Goal: Transaction & Acquisition: Purchase product/service

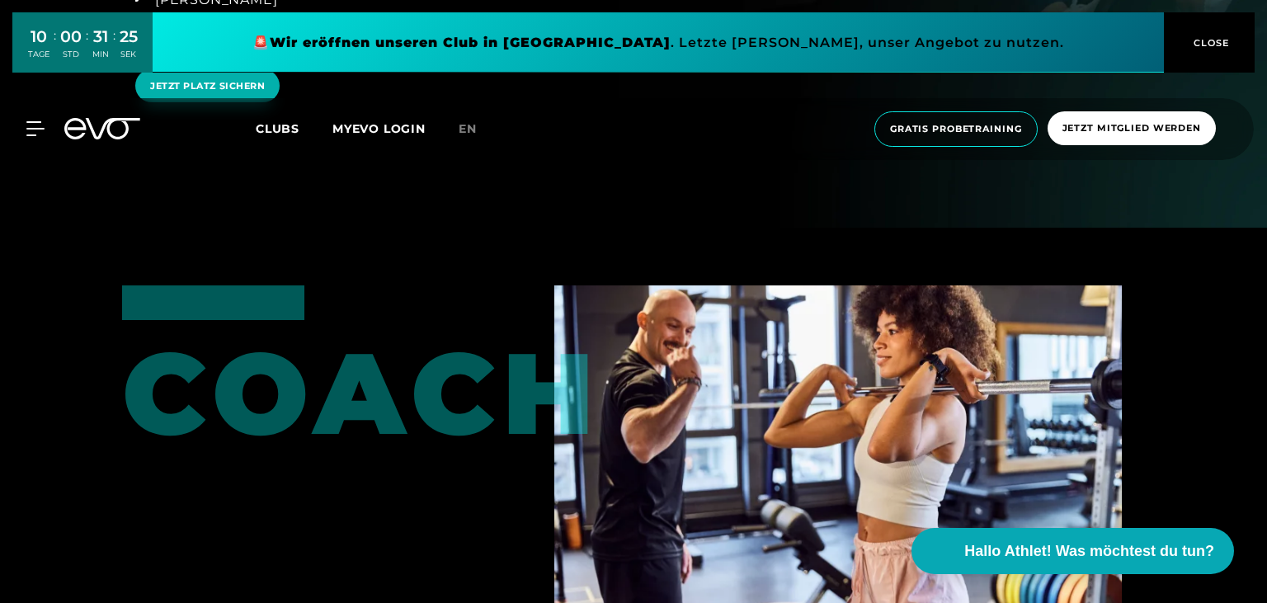
scroll to position [3135, 0]
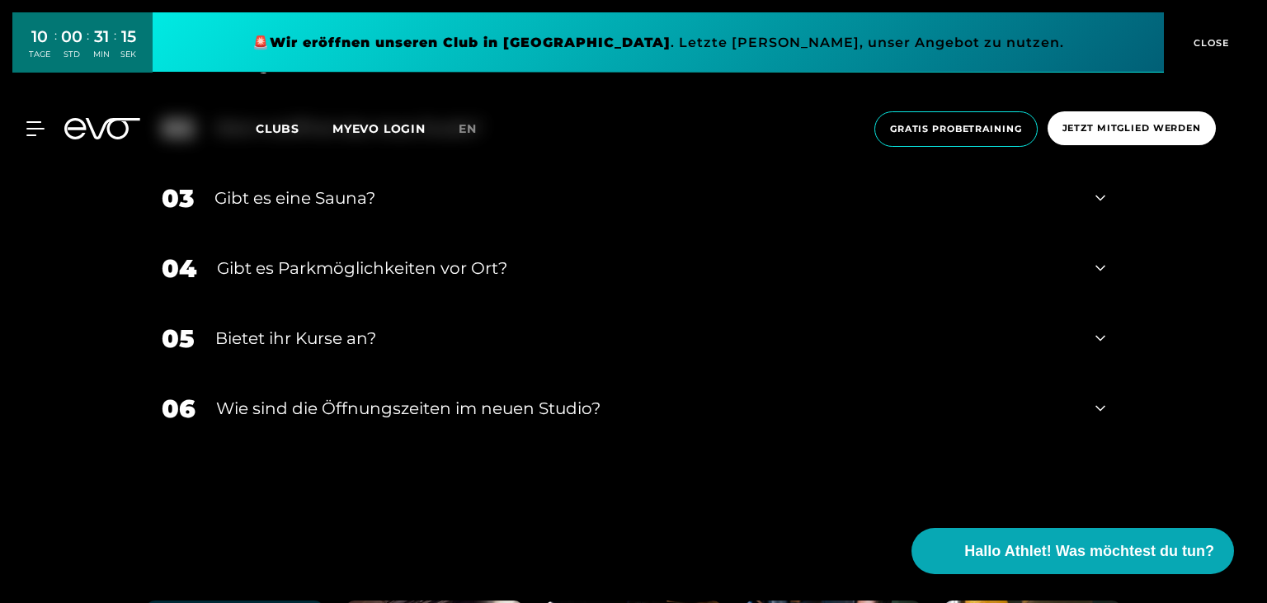
click at [416, 421] on div "​Wie sind die Öffnungszeiten im neuen Studio?" at bounding box center [645, 408] width 859 height 25
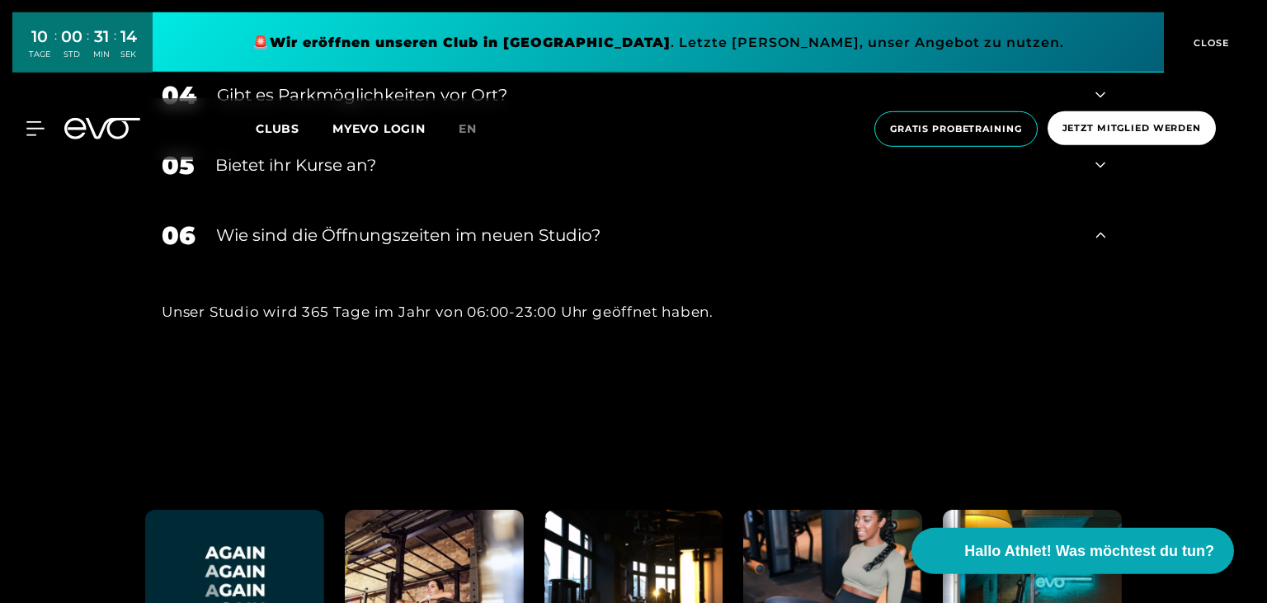
scroll to position [5574, 0]
click at [1118, 266] on div "06 ​Wie sind die Öffnungszeiten im neuen Studio?" at bounding box center [633, 235] width 976 height 70
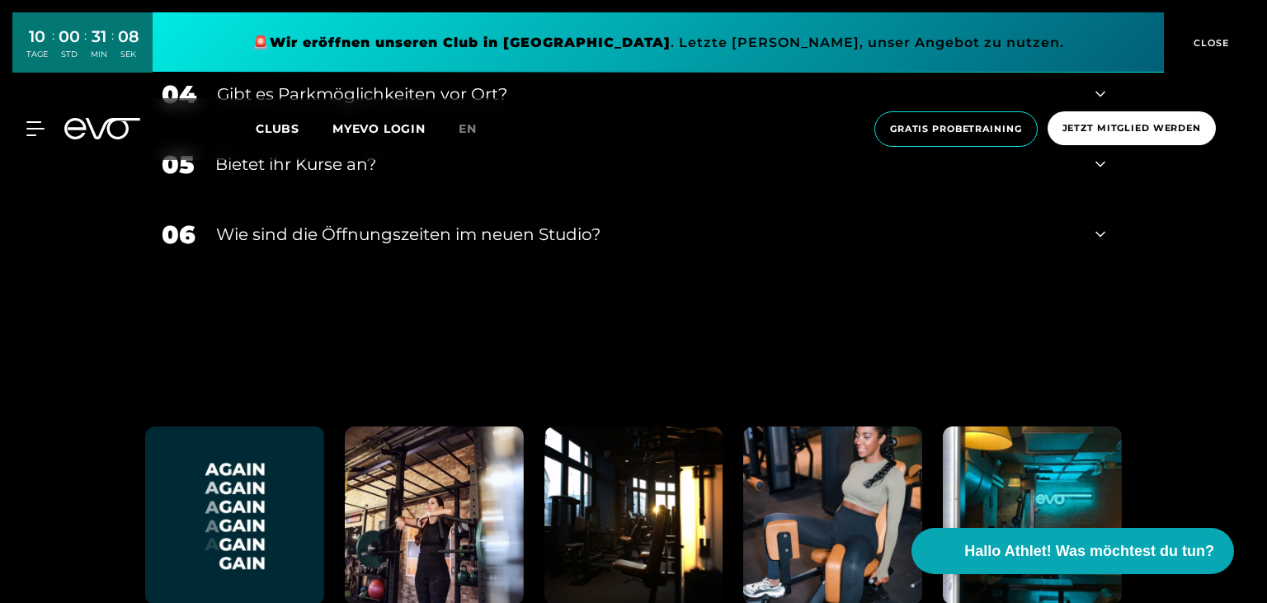
click at [1118, 266] on div "06 ​Wie sind die Öffnungszeiten im neuen Studio?" at bounding box center [633, 235] width 976 height 70
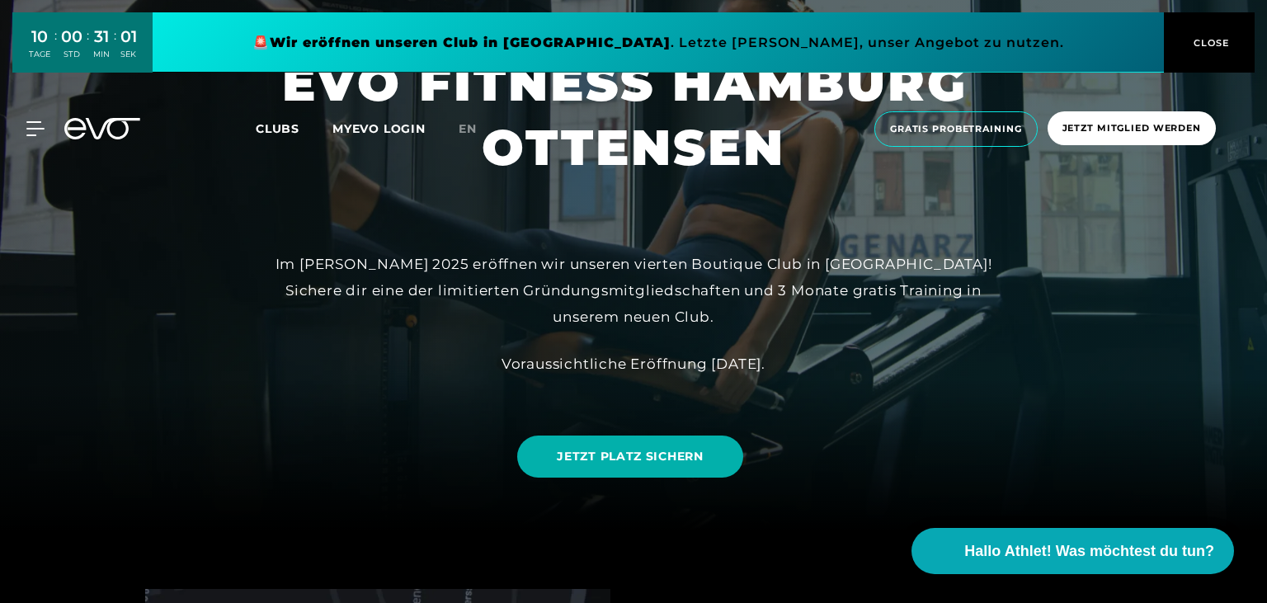
scroll to position [0, 0]
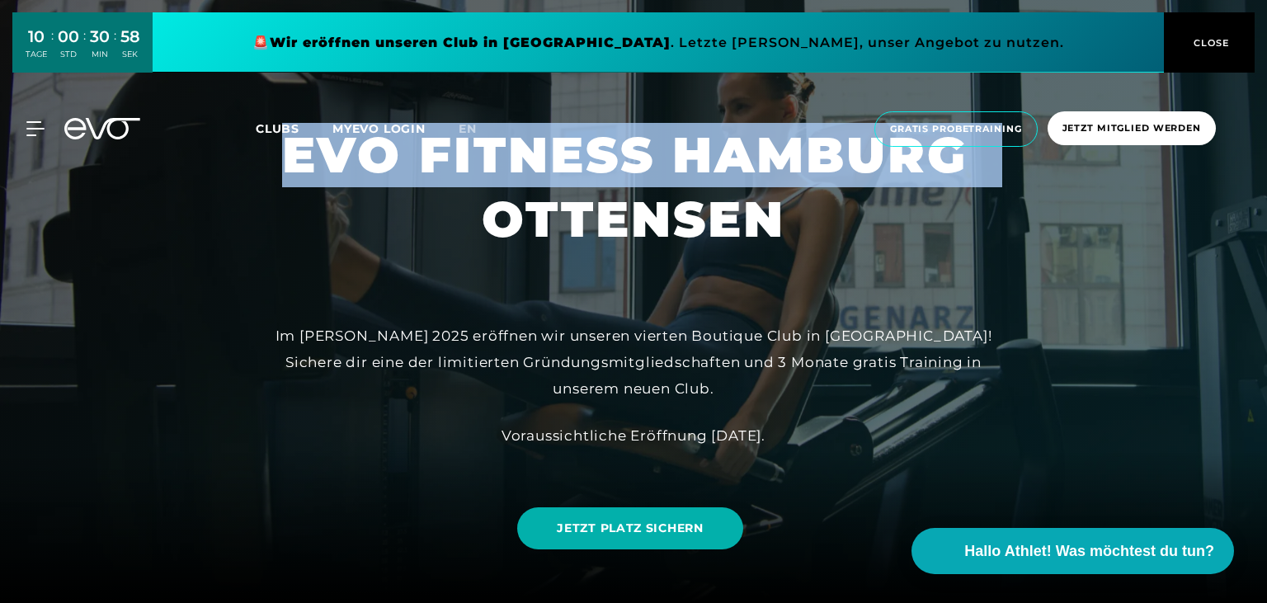
drag, startPoint x: 467, startPoint y: 249, endPoint x: 646, endPoint y: 279, distance: 181.4
click at [646, 279] on div "EVO FITNESS HAMBURG OTTENSEN Im Sommer 2025 eröffnen wir unseren vierten Boutiq…" at bounding box center [633, 301] width 1267 height 603
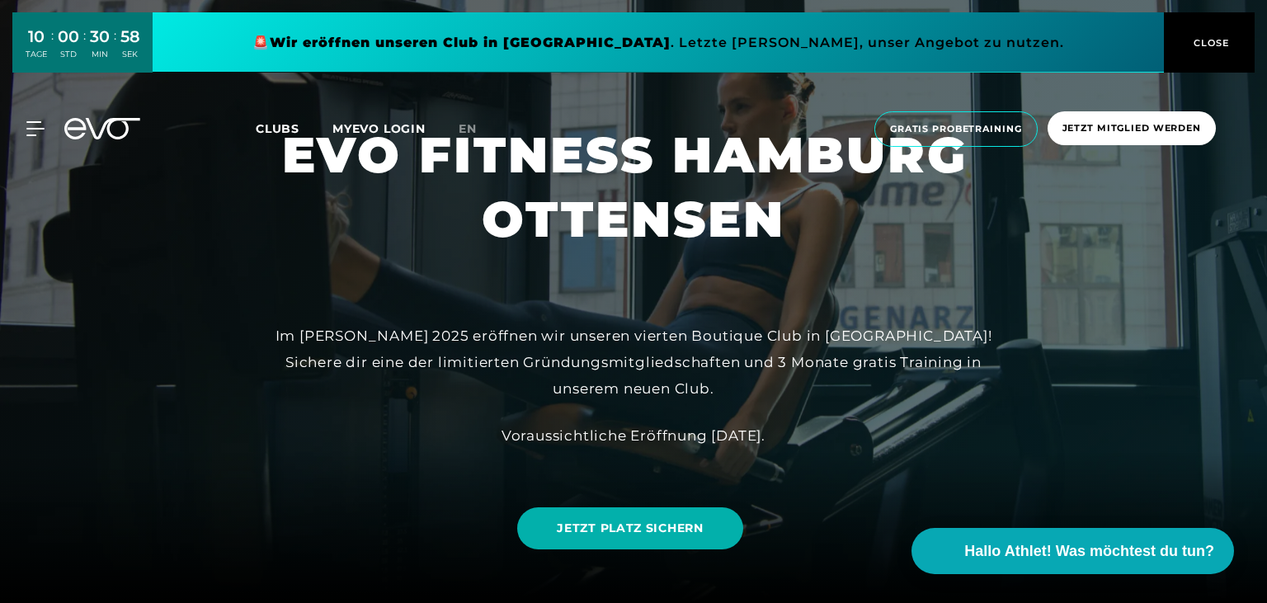
click at [652, 252] on h1 "EVO FITNESS HAMBURG OTTENSEN" at bounding box center [633, 187] width 703 height 129
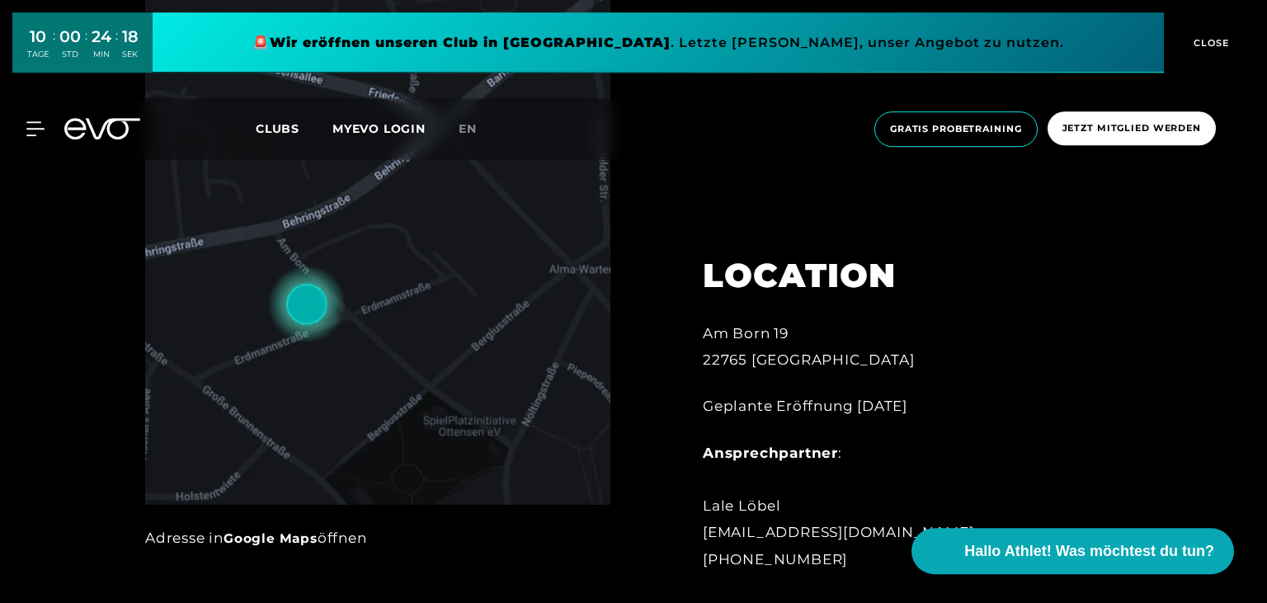
scroll to position [871, 0]
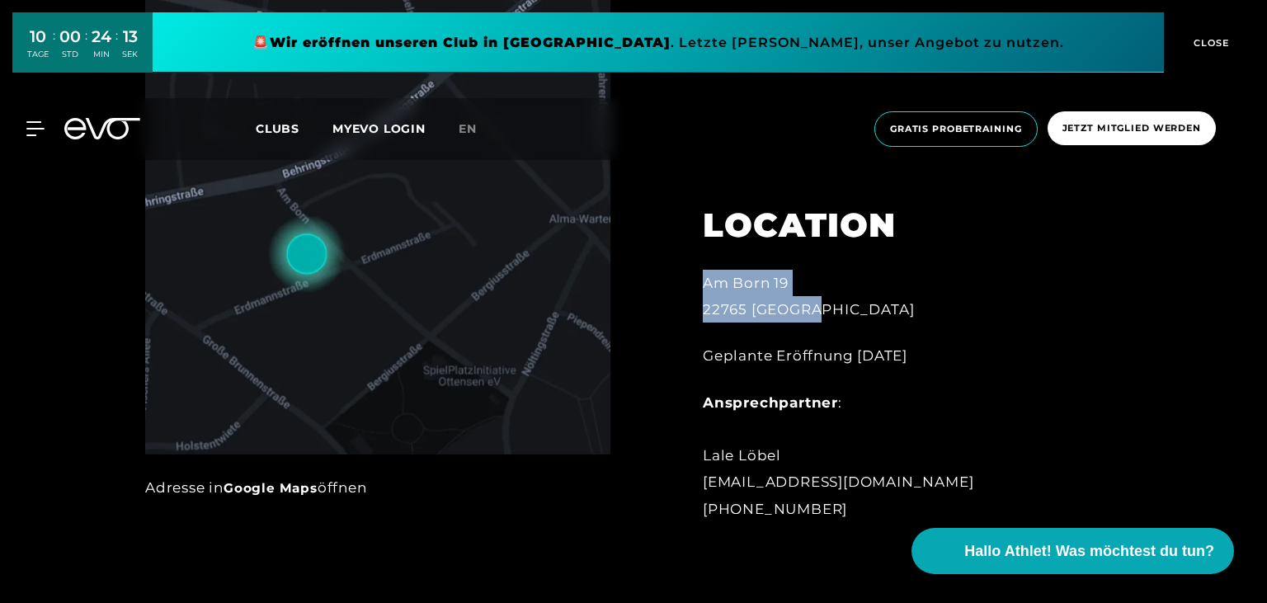
drag, startPoint x: 824, startPoint y: 312, endPoint x: 704, endPoint y: 287, distance: 122.1
click at [704, 287] on div "Am Born 19 22765 Hamburg" at bounding box center [884, 297] width 363 height 54
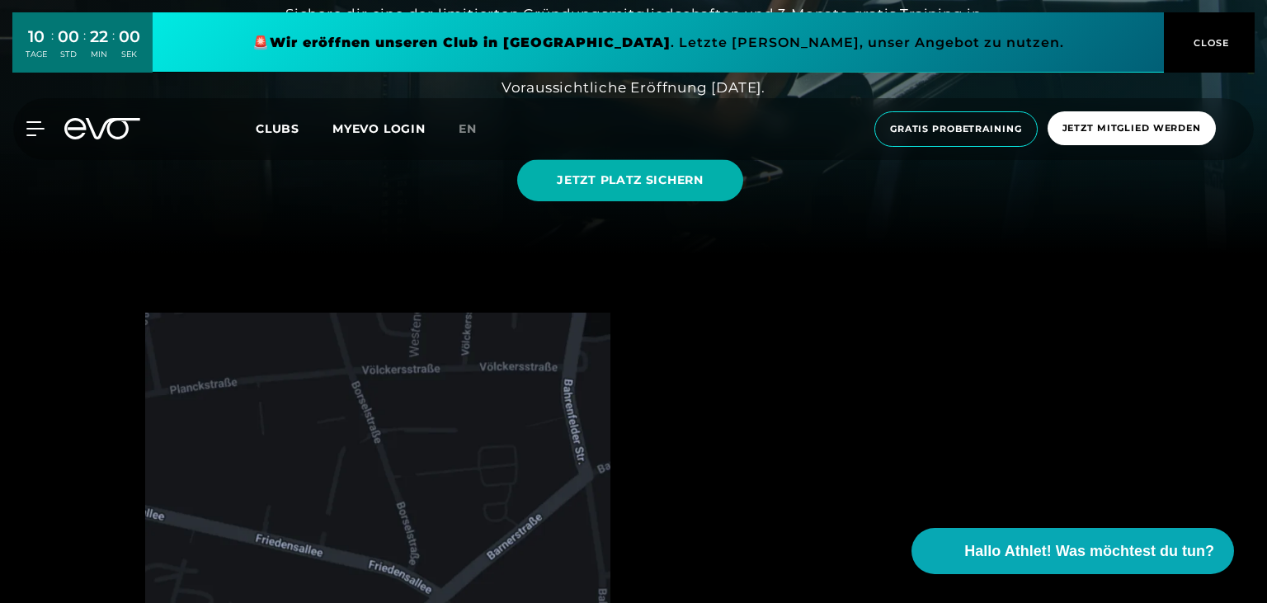
scroll to position [0, 0]
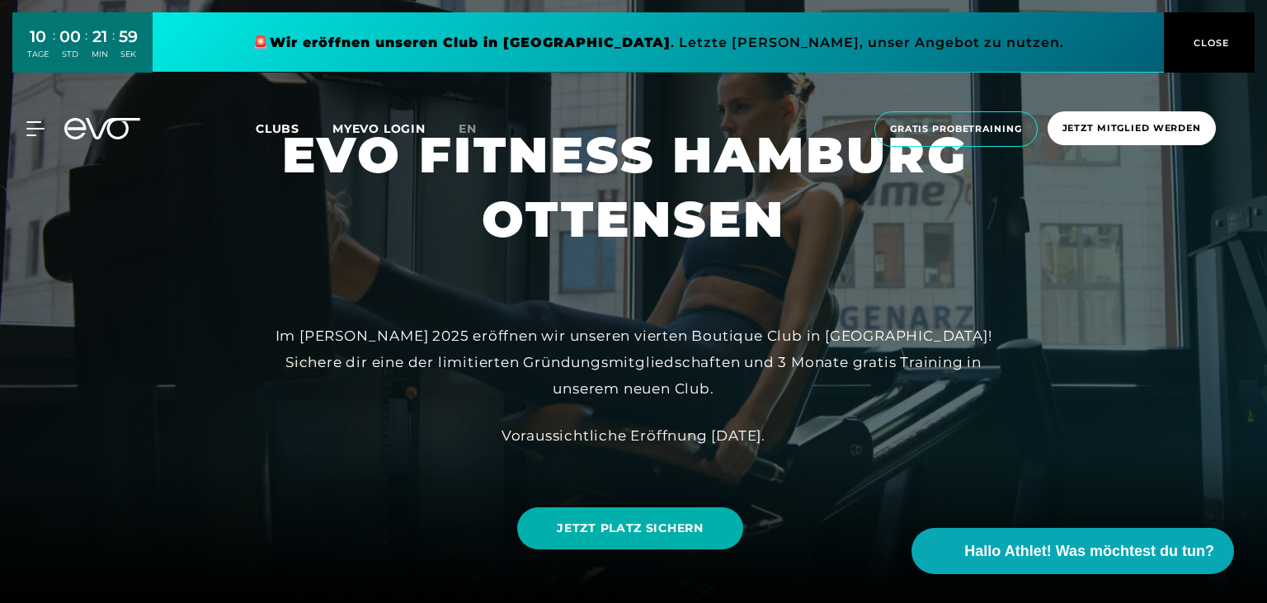
click at [642, 44] on link at bounding box center [658, 42] width 1011 height 60
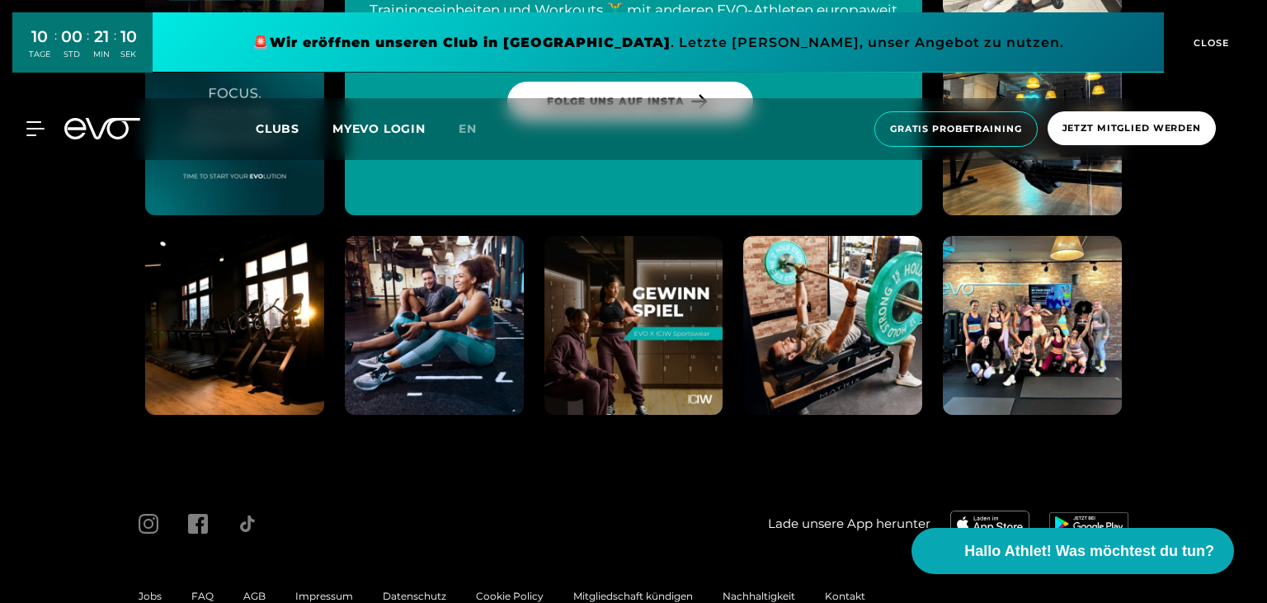
scroll to position [6516, 0]
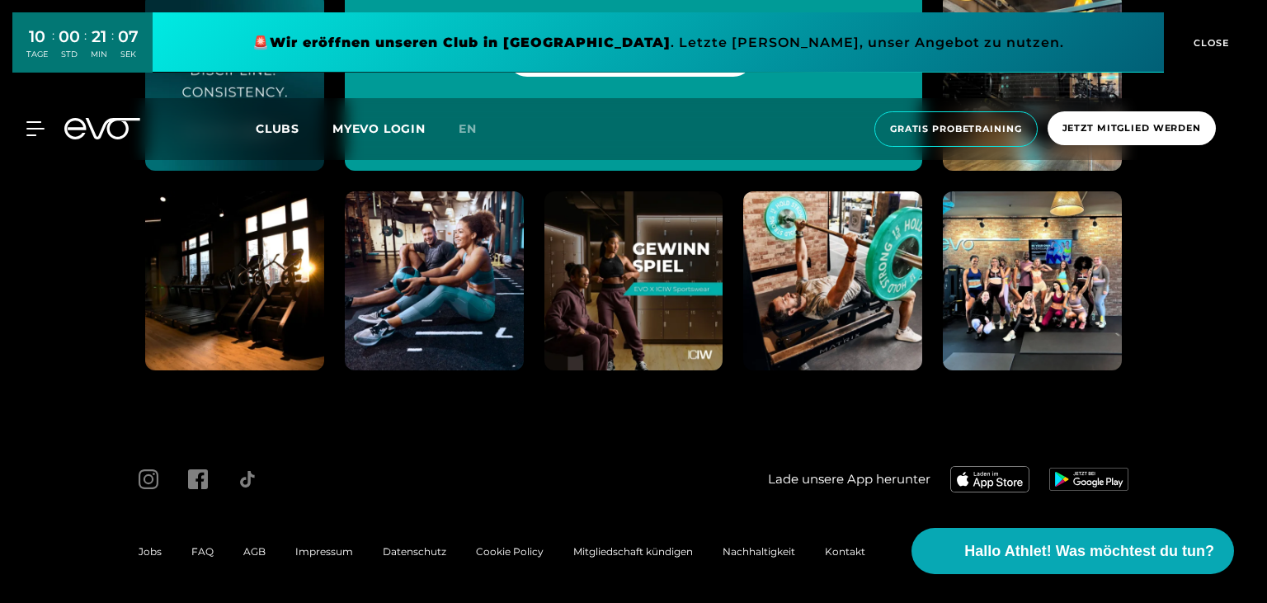
click at [157, 553] on span "Jobs" at bounding box center [150, 551] width 23 height 12
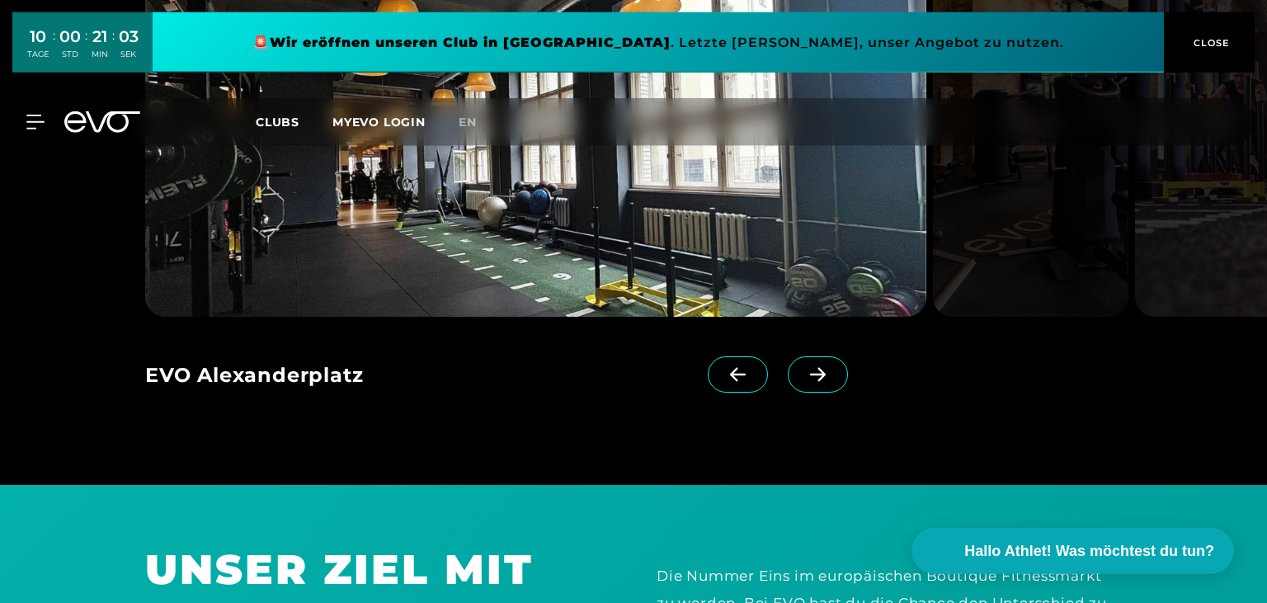
scroll to position [1306, 0]
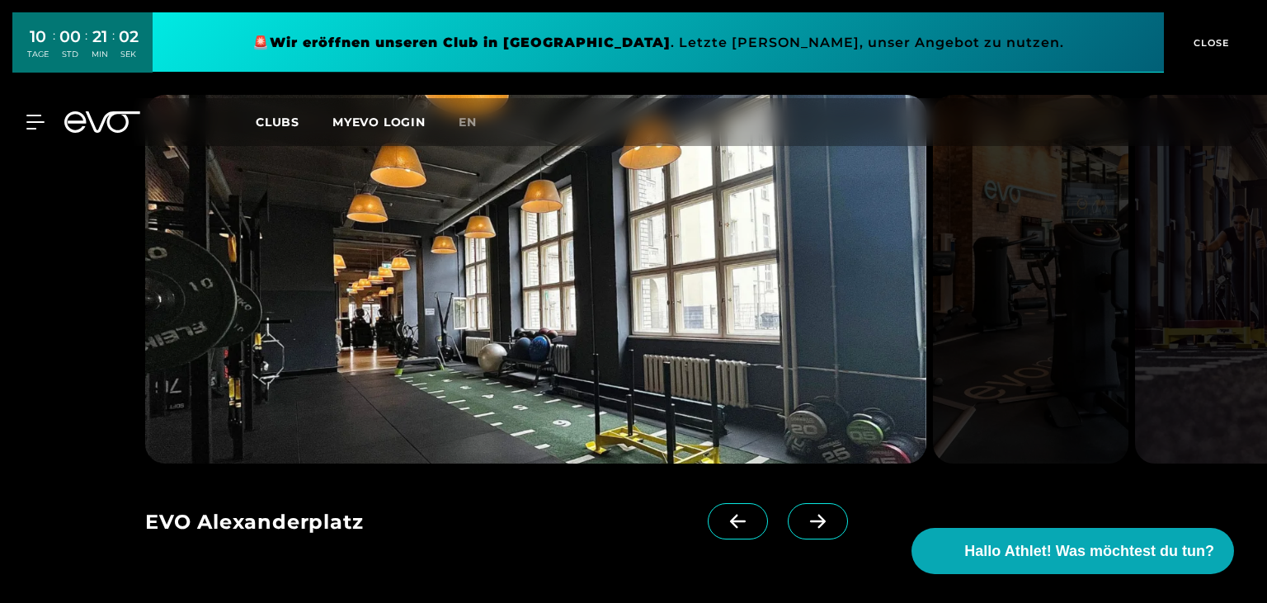
click at [820, 525] on icon at bounding box center [817, 521] width 29 height 15
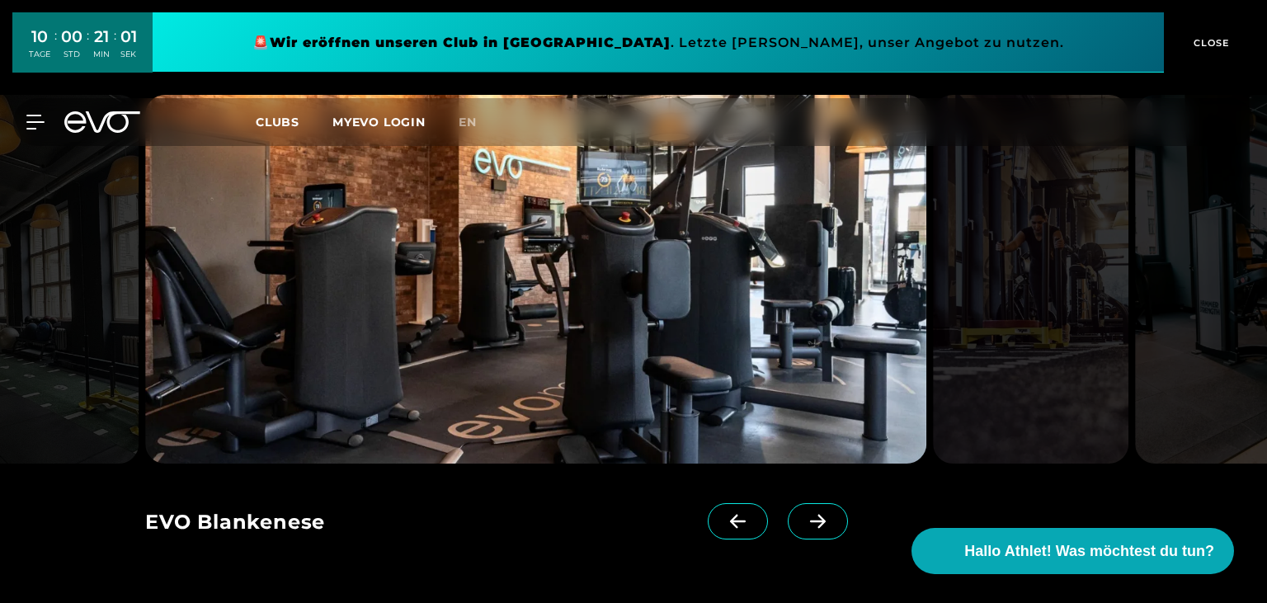
click at [820, 525] on icon at bounding box center [817, 521] width 29 height 15
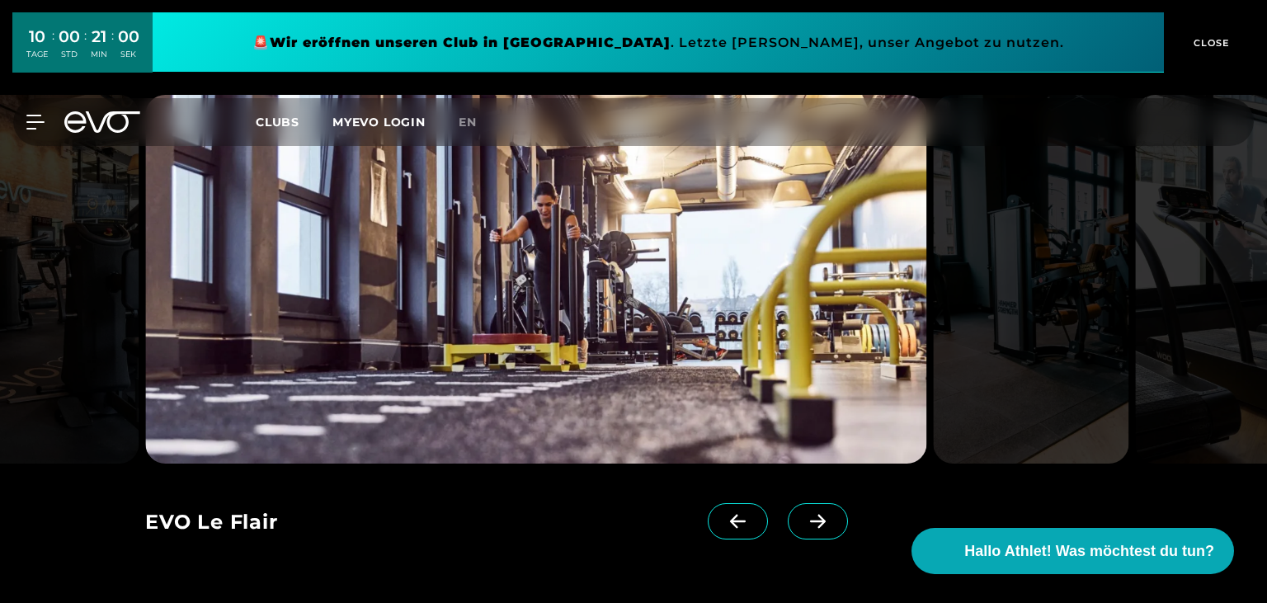
click at [820, 525] on icon at bounding box center [817, 521] width 29 height 15
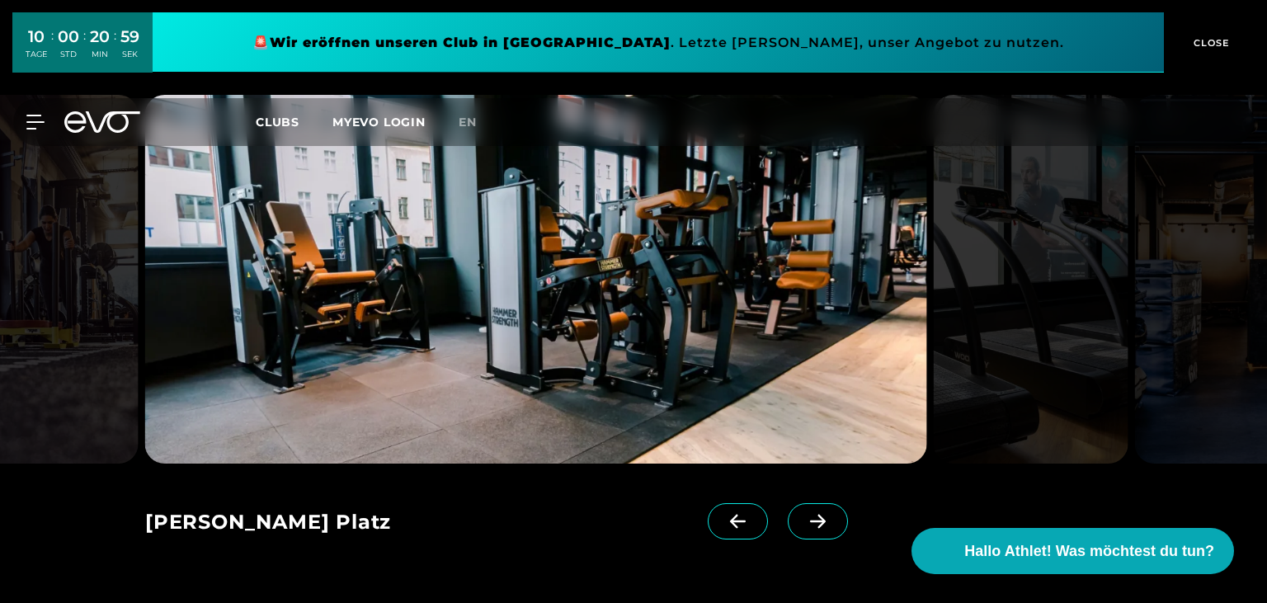
click at [820, 525] on icon at bounding box center [817, 521] width 29 height 15
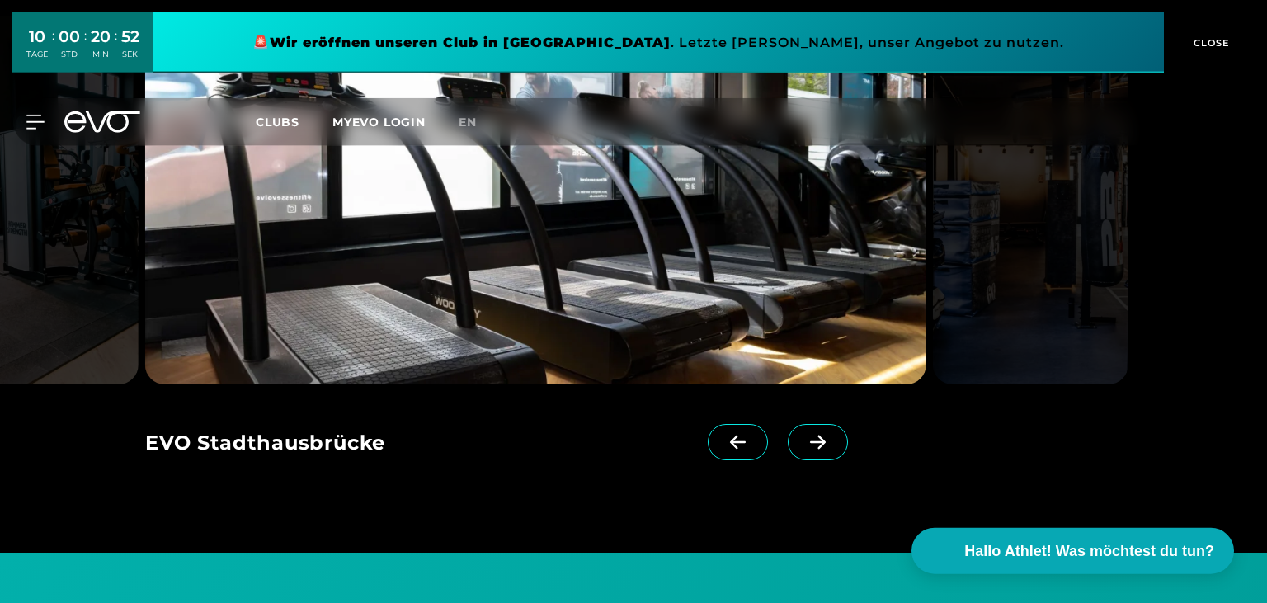
scroll to position [1393, 0]
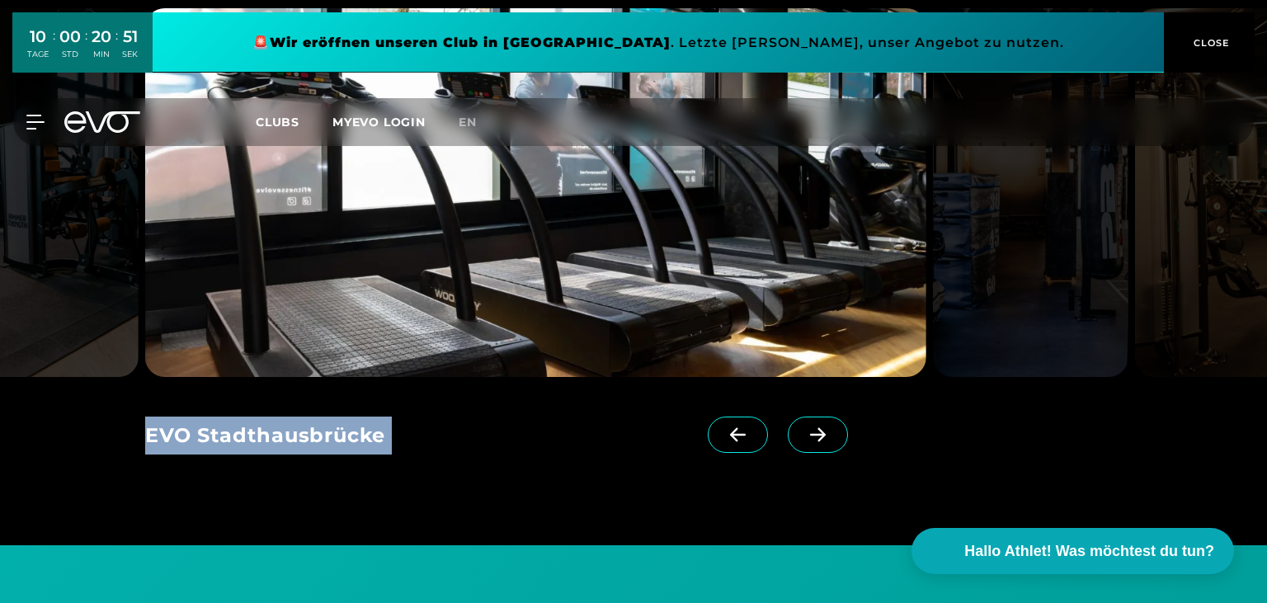
drag, startPoint x: 393, startPoint y: 432, endPoint x: 83, endPoint y: 443, distance: 309.5
click at [80, 445] on div "EVO Alexanderplatz EVO Blankenese EVO Le Flair EVO Rosenthaler Platz EVO Stadth…" at bounding box center [633, 230] width 1267 height 629
copy div "EVO Alexanderplatz EVO Blankenese EVO Le Flair EVO Rosenthaler Platz EVO Stadth…"
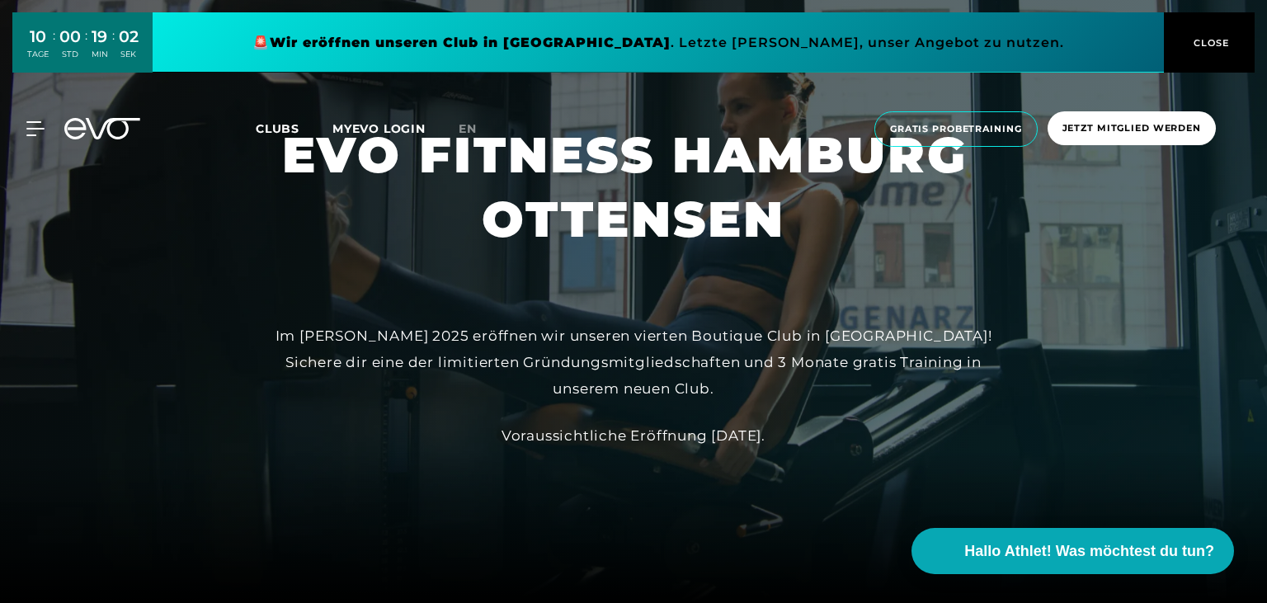
click at [289, 127] on span "Clubs" at bounding box center [278, 128] width 44 height 15
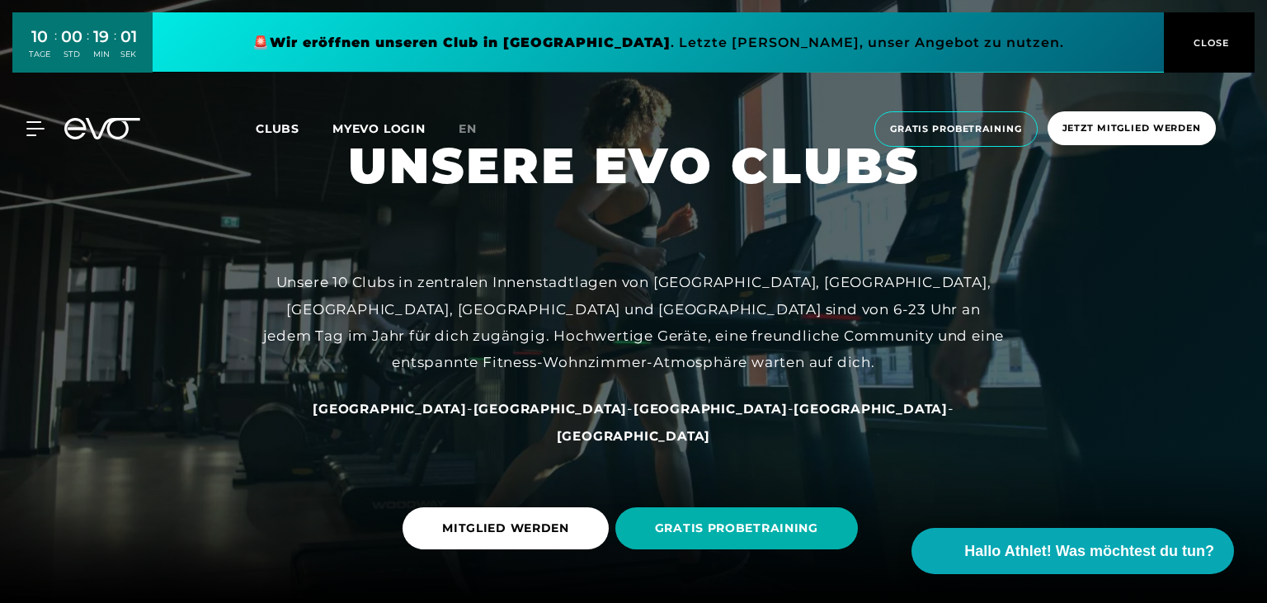
click at [289, 127] on span "Clubs" at bounding box center [278, 128] width 44 height 15
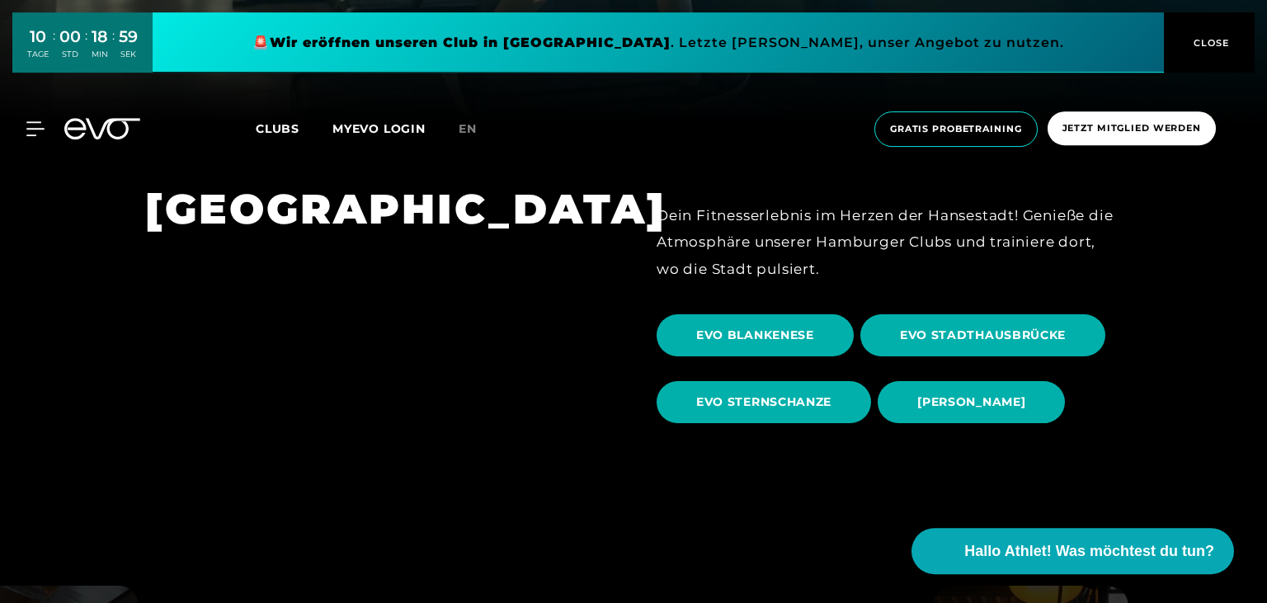
scroll to position [522, 0]
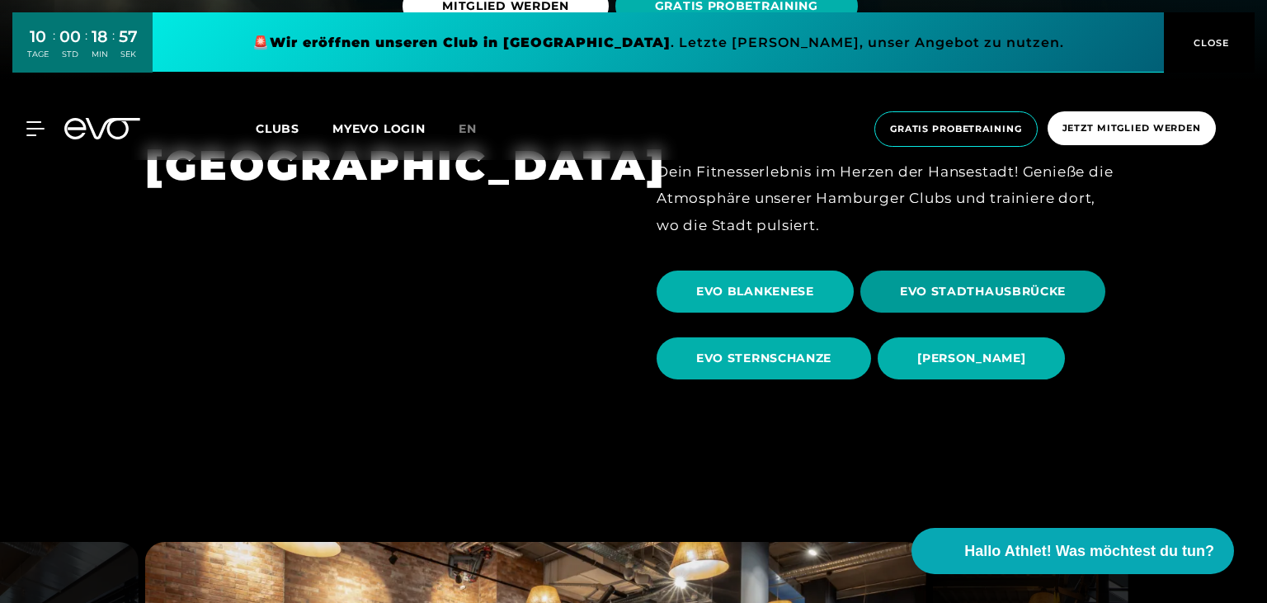
click at [965, 303] on span "EVO STADTHAUSBRÜCKE" at bounding box center [982, 292] width 245 height 42
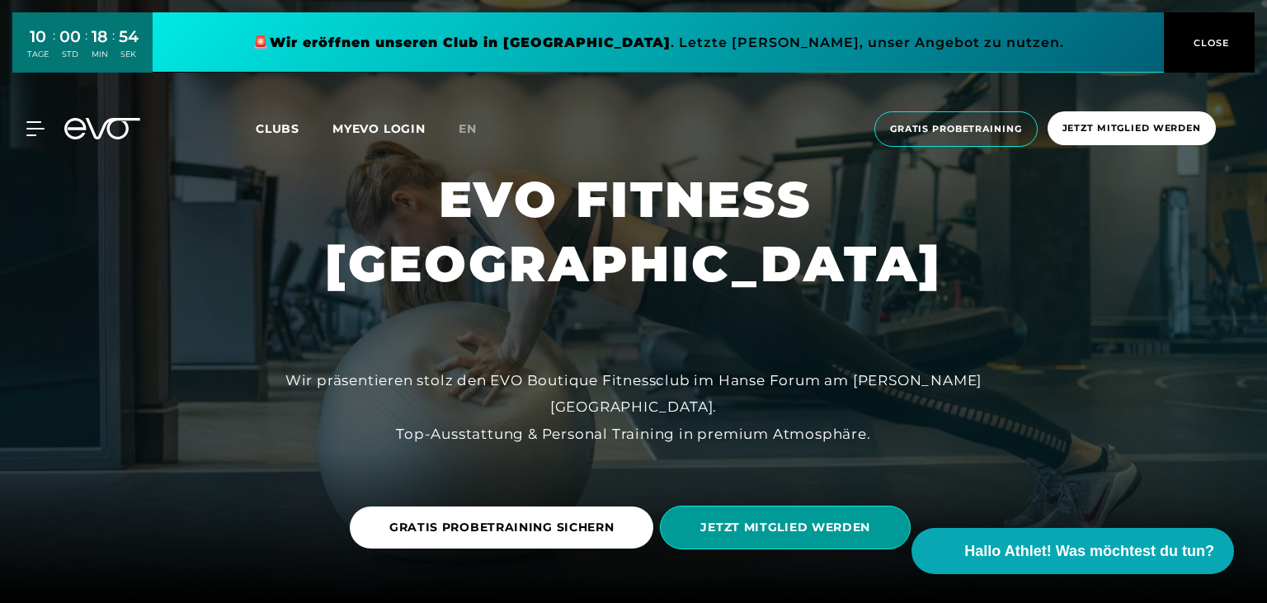
click at [810, 536] on span "JETZT MITGLIED WERDEN" at bounding box center [785, 527] width 170 height 17
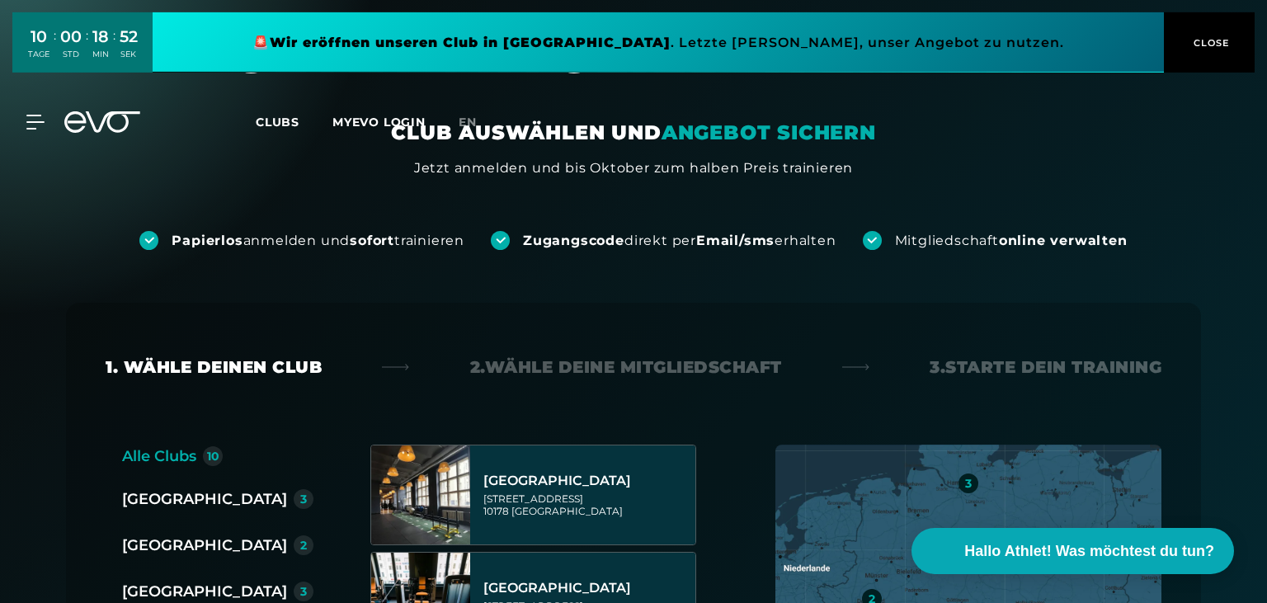
scroll to position [348, 0]
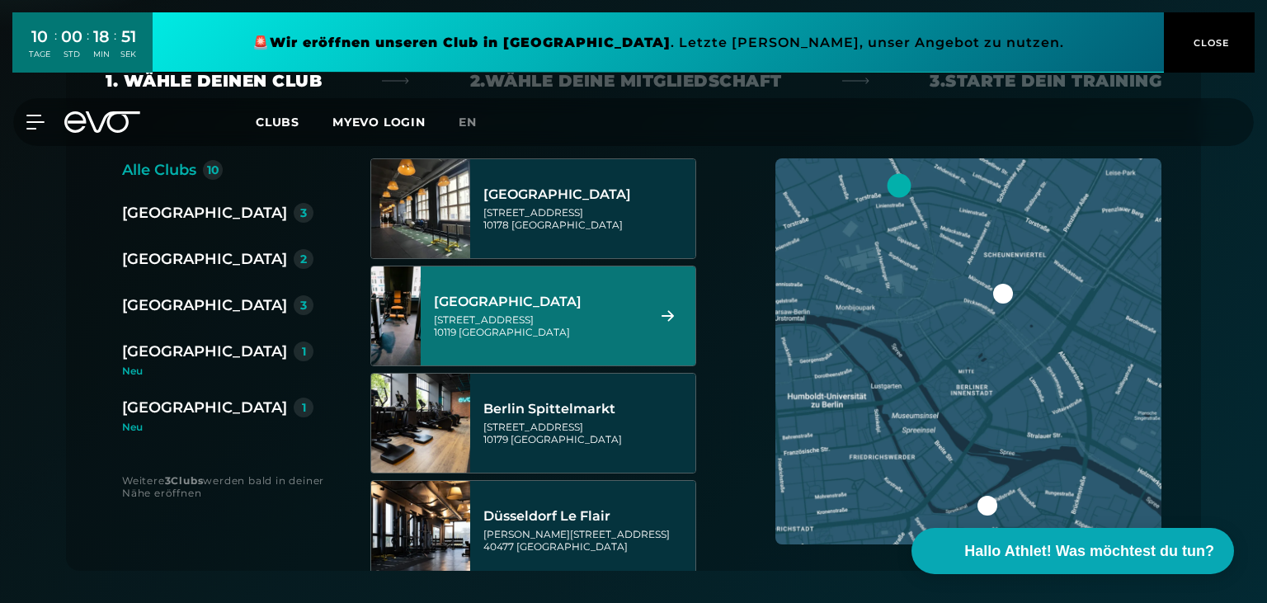
click at [140, 302] on div "[GEOGRAPHIC_DATA]" at bounding box center [204, 305] width 165 height 23
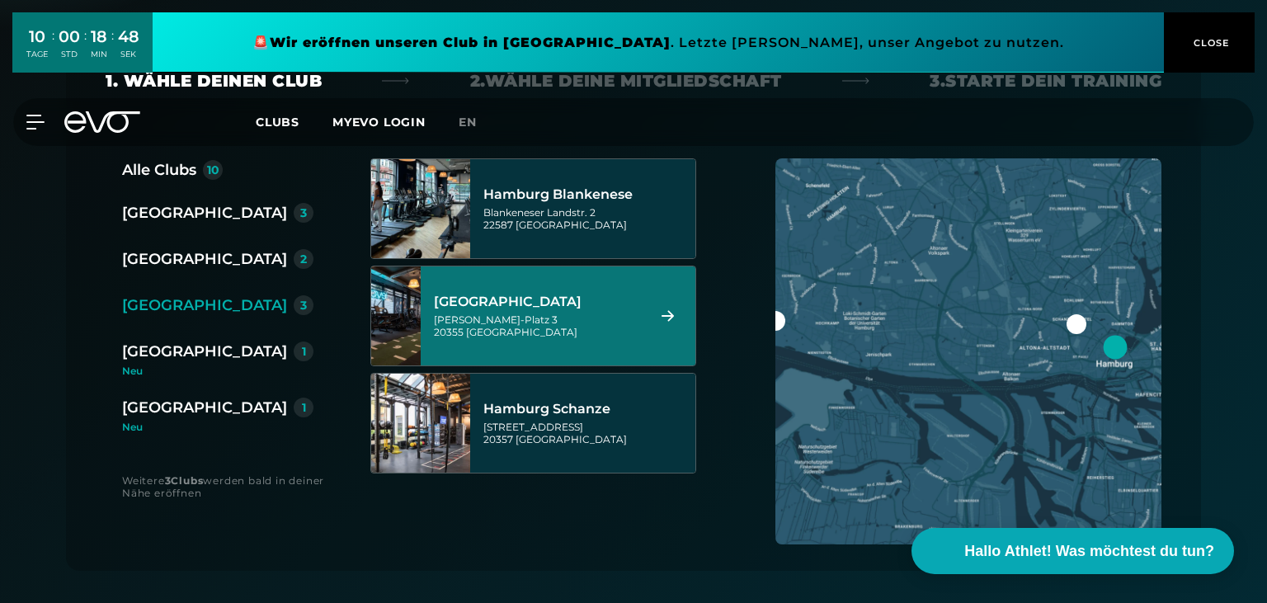
click at [526, 316] on div "Axel-Springer-Platz 3 20355 Hamburg" at bounding box center [537, 325] width 207 height 25
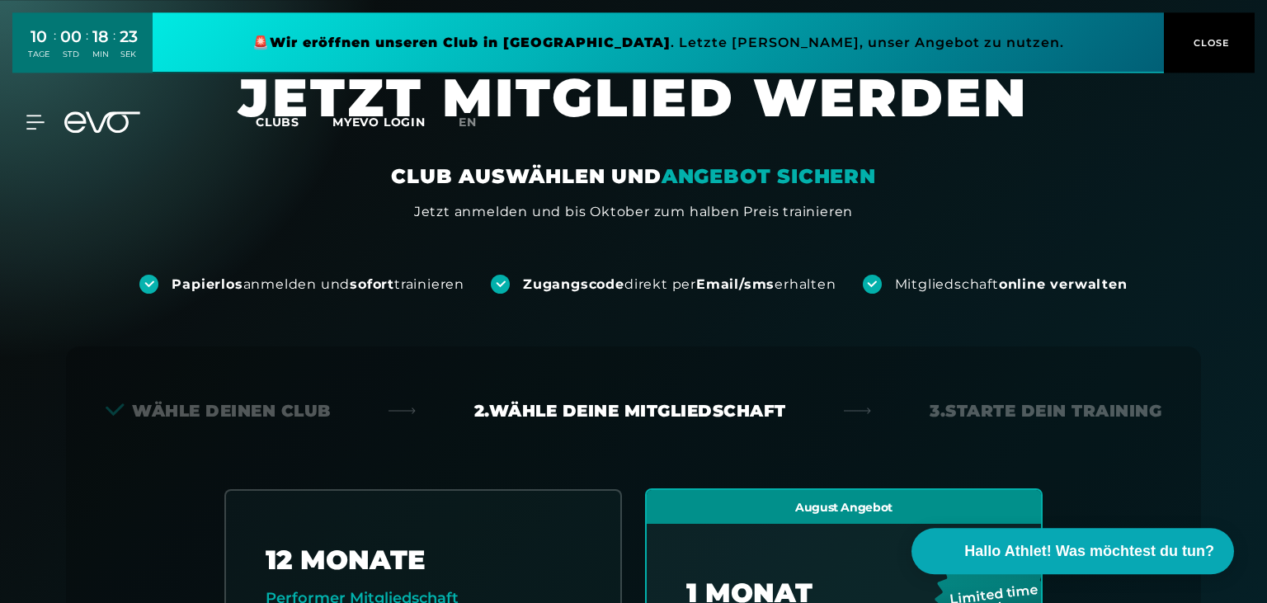
scroll to position [16, 0]
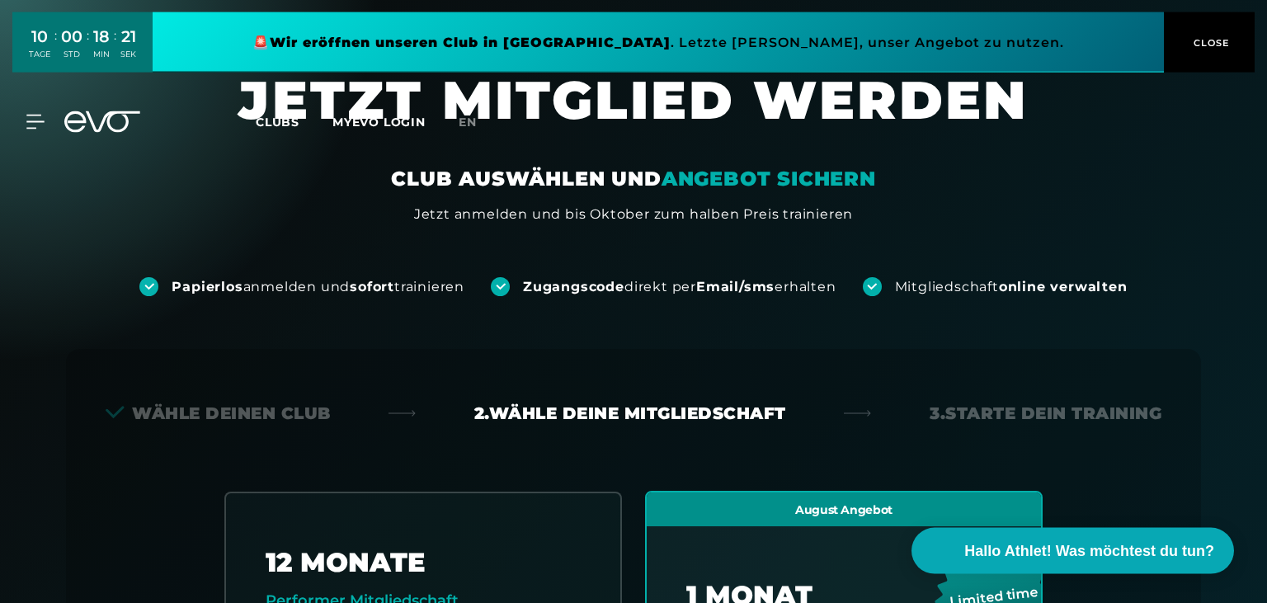
click at [287, 125] on span "Clubs" at bounding box center [278, 122] width 44 height 15
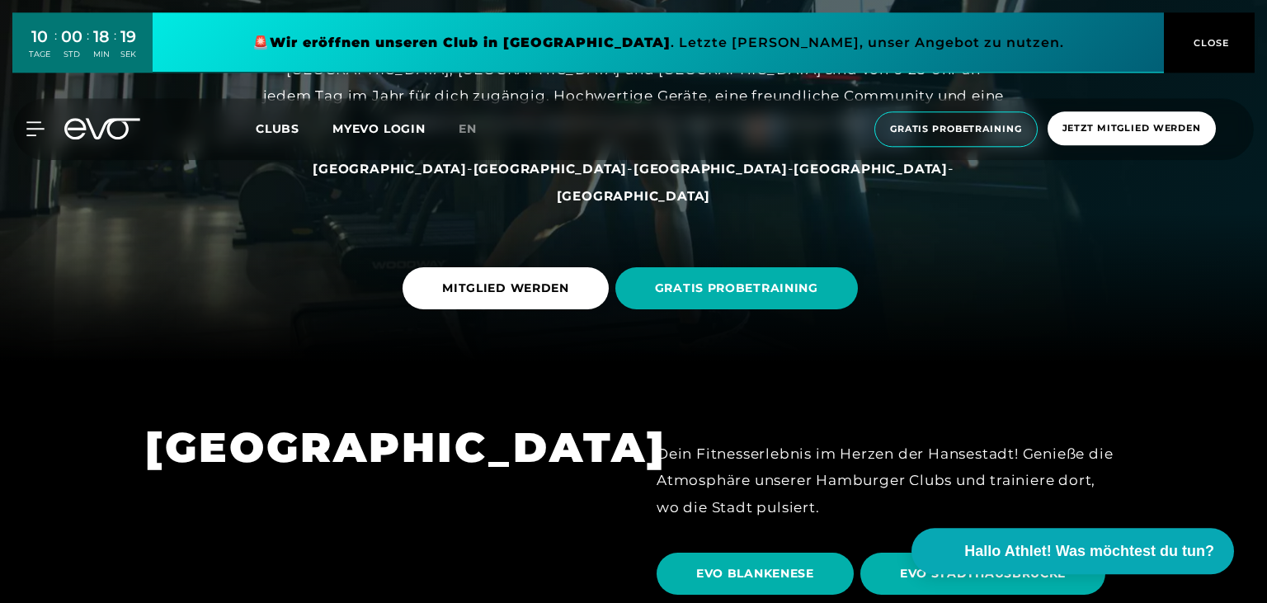
scroll to position [522, 0]
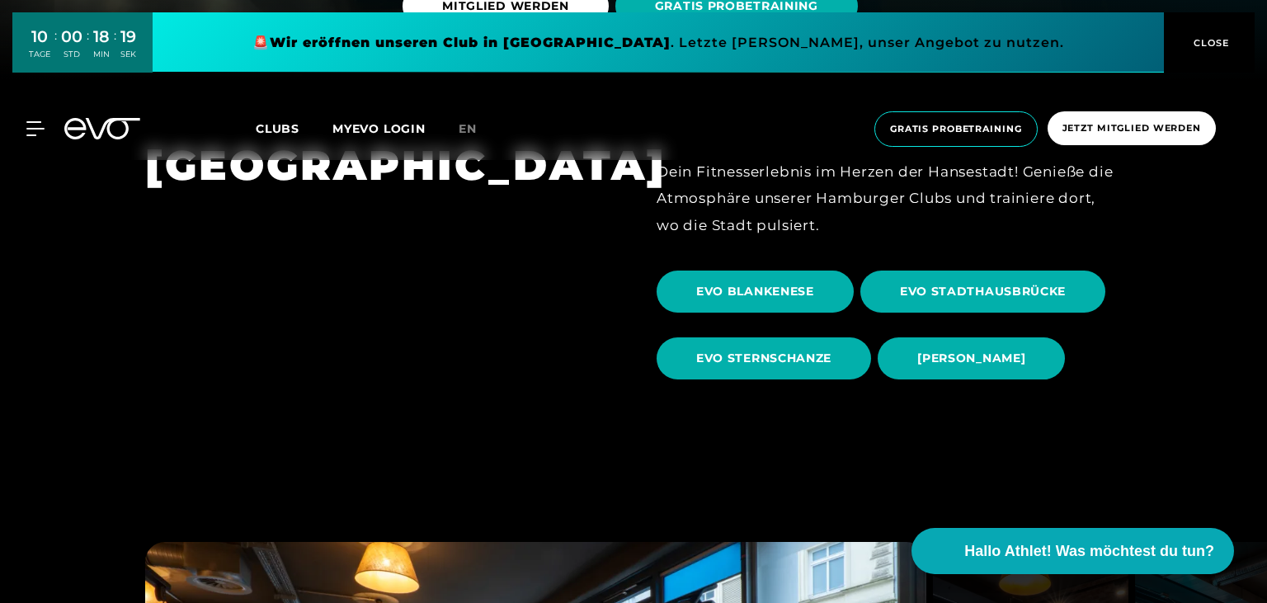
click at [752, 270] on link "EVO BLANKENESE" at bounding box center [758, 291] width 204 height 67
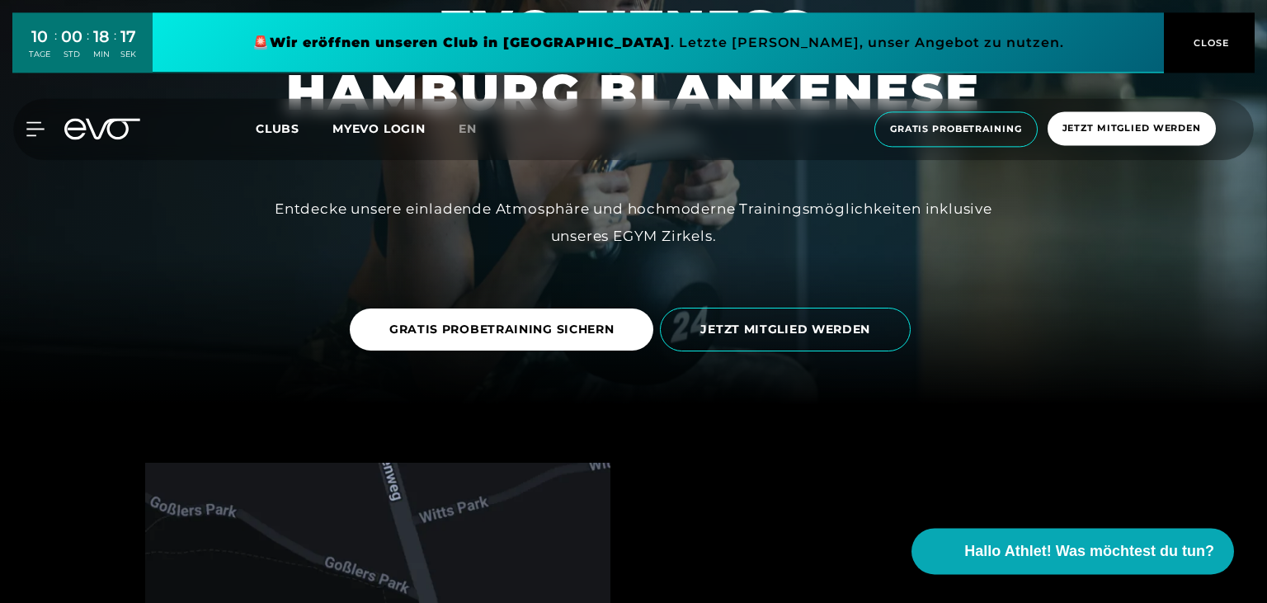
scroll to position [261, 0]
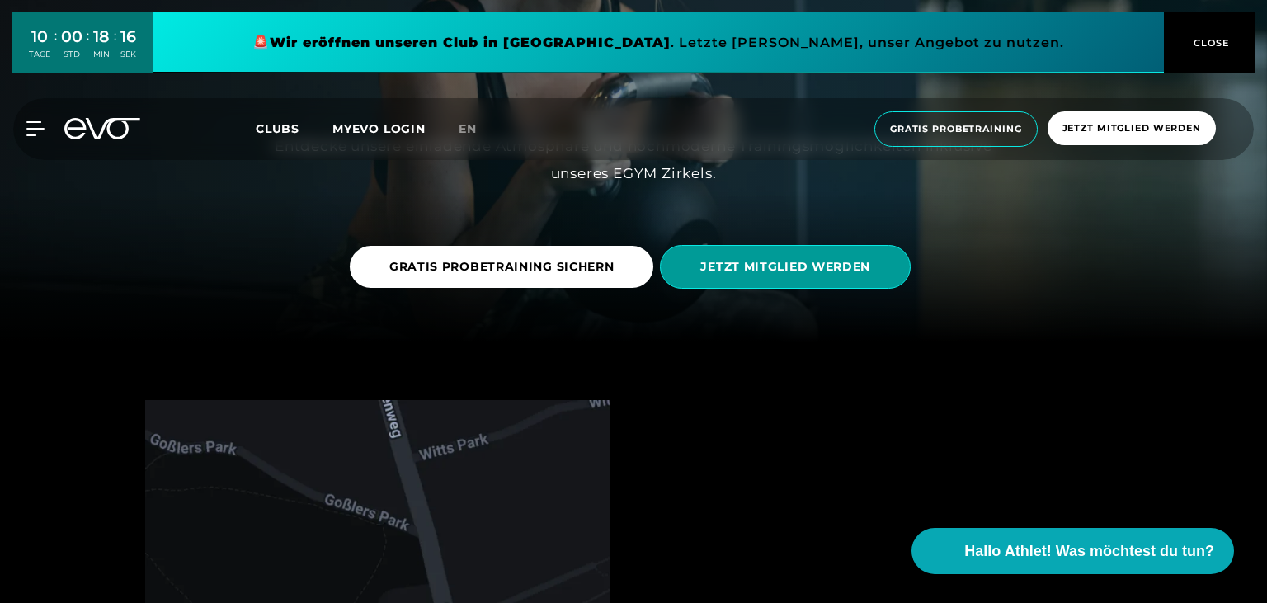
click at [753, 269] on span "JETZT MITGLIED WERDEN" at bounding box center [785, 266] width 170 height 17
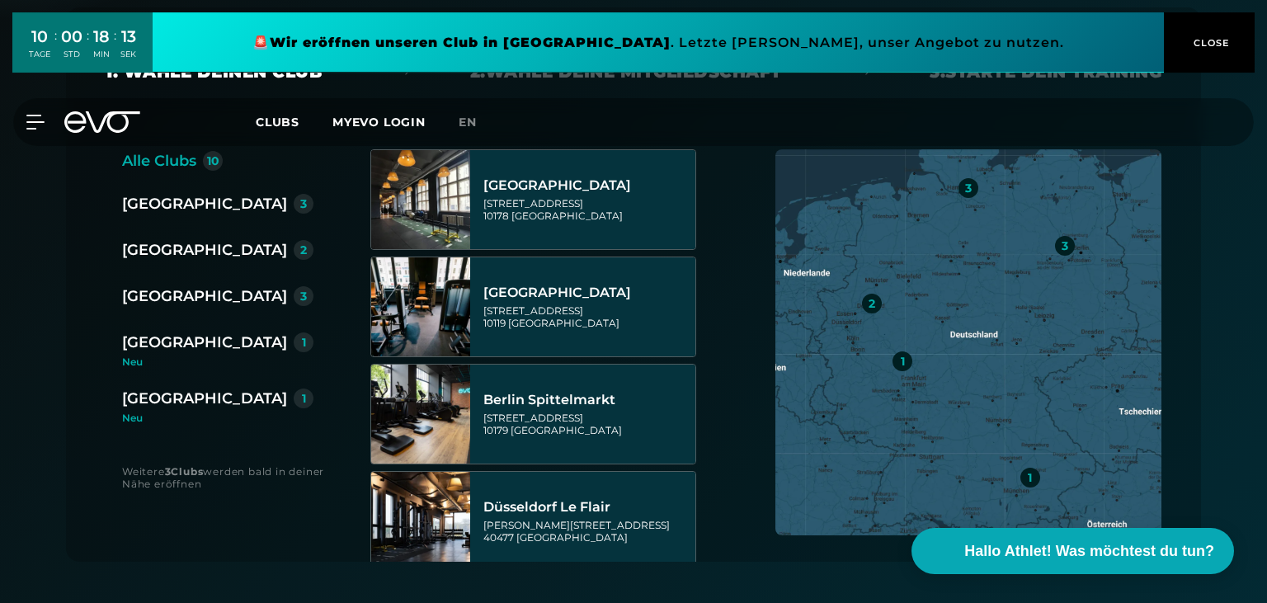
scroll to position [348, 0]
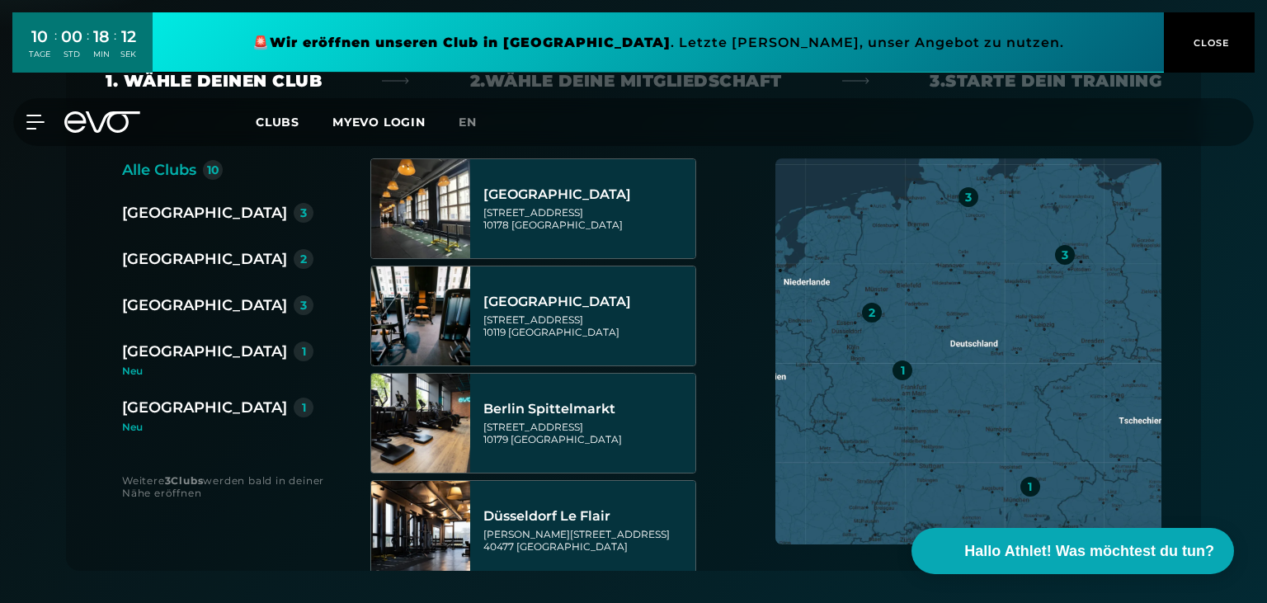
click at [174, 302] on div "[GEOGRAPHIC_DATA]" at bounding box center [204, 305] width 165 height 23
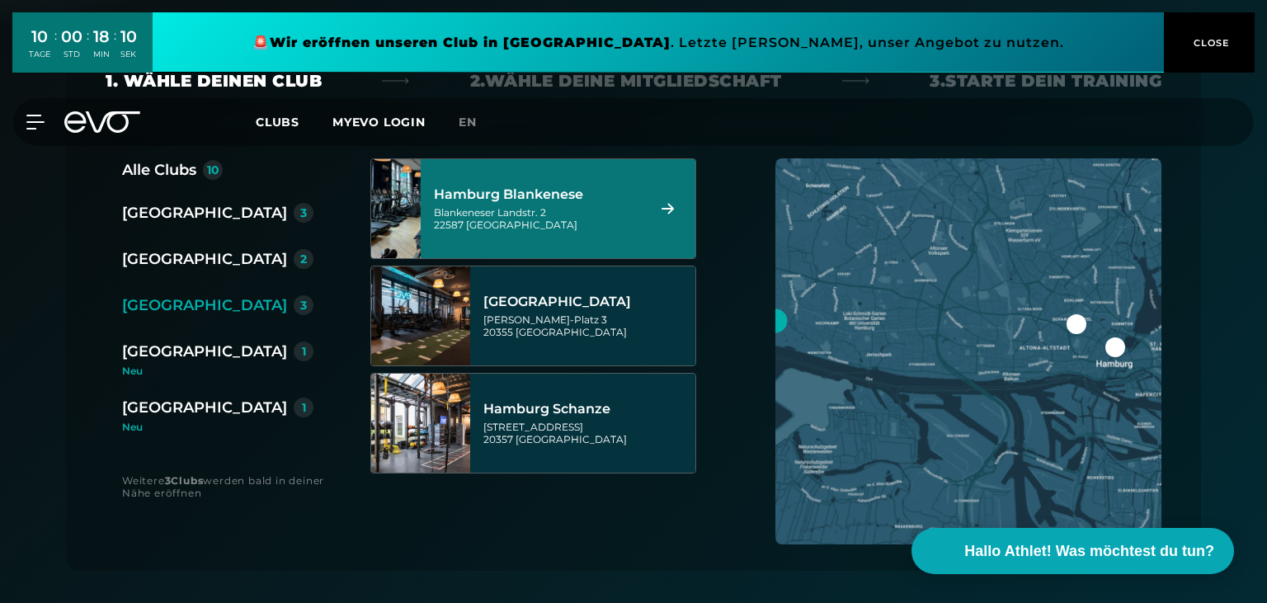
click at [562, 190] on div "Hamburg Blankenese" at bounding box center [537, 194] width 207 height 16
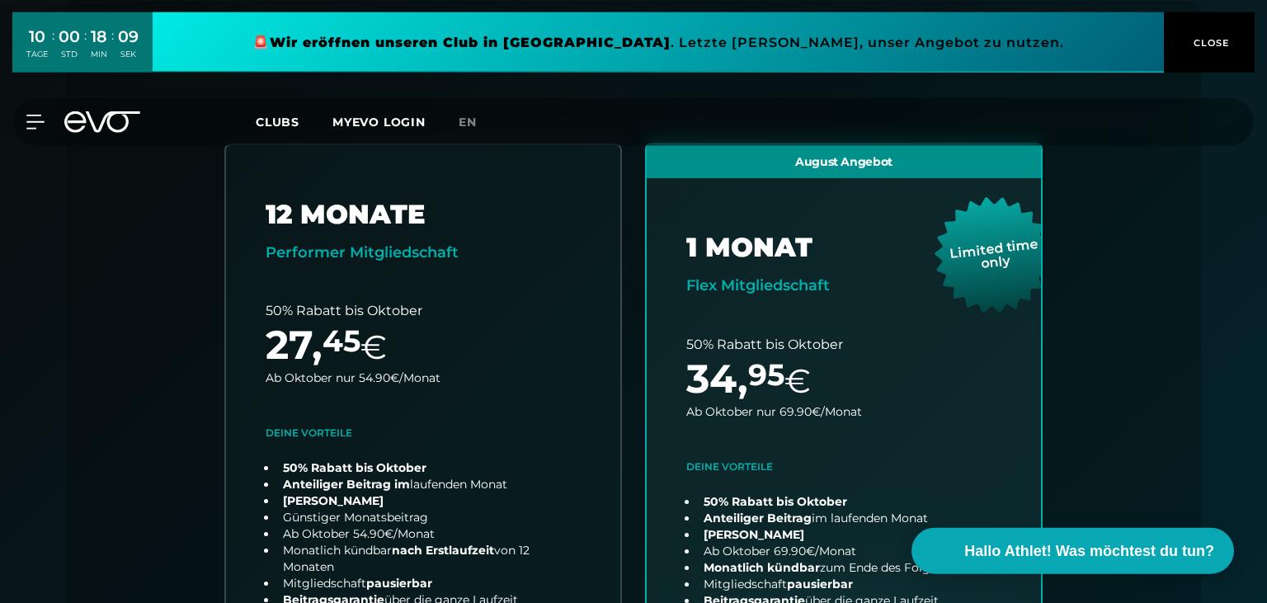
scroll to position [365, 0]
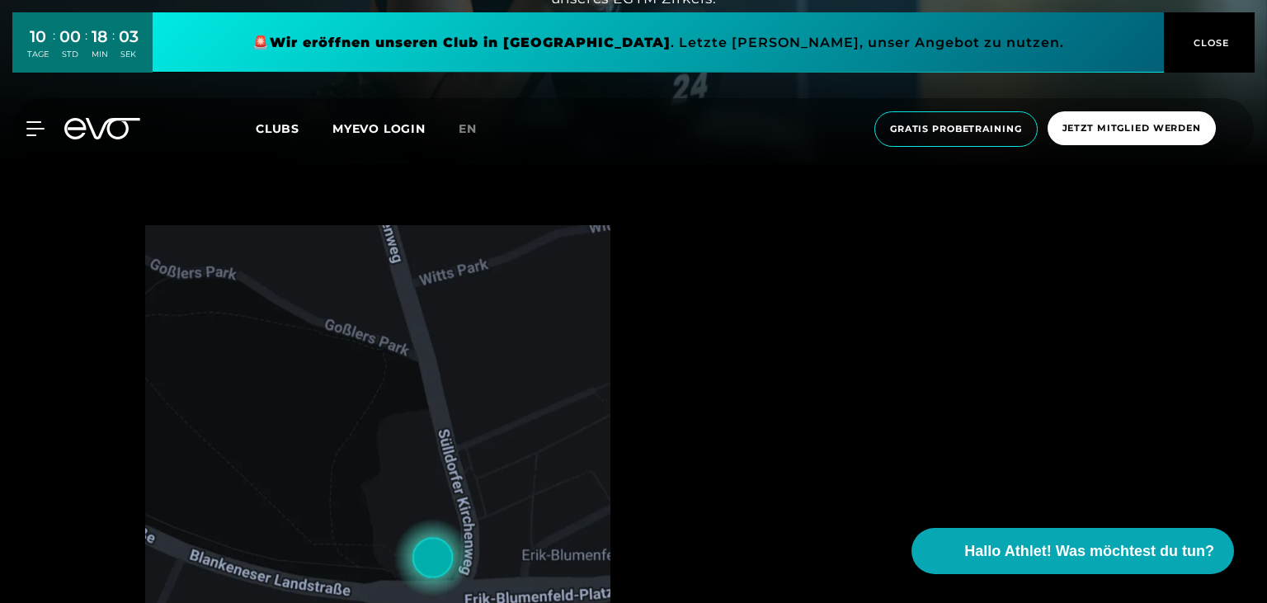
scroll to position [174, 0]
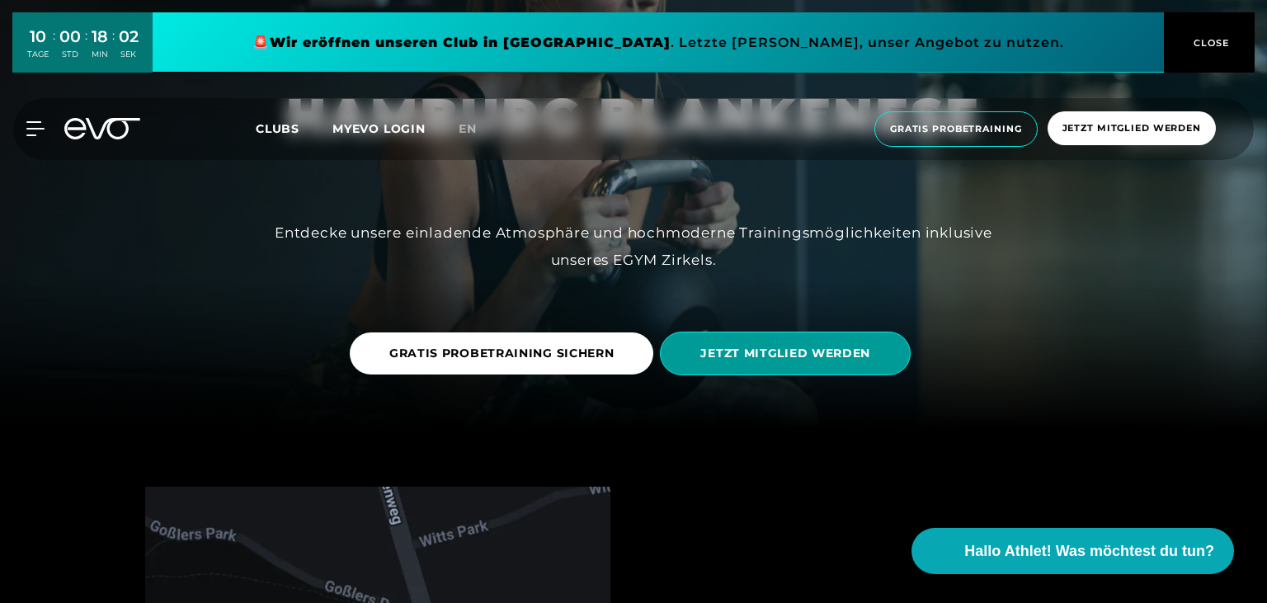
click at [730, 336] on span "JETZT MITGLIED WERDEN" at bounding box center [785, 354] width 251 height 44
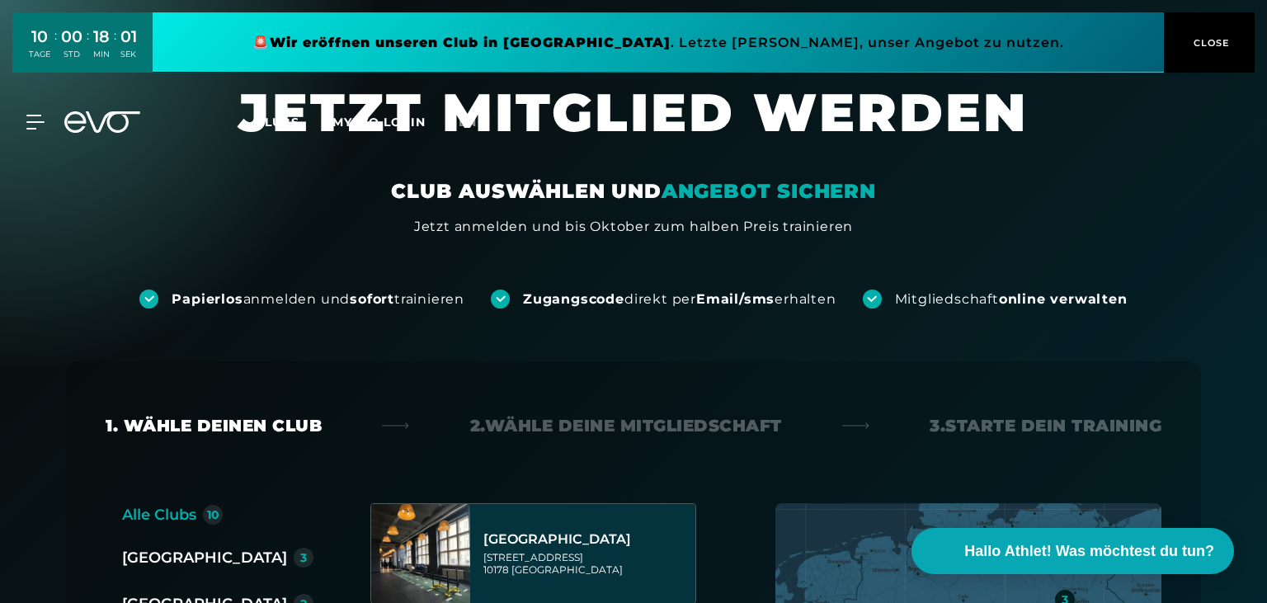
scroll to position [174, 0]
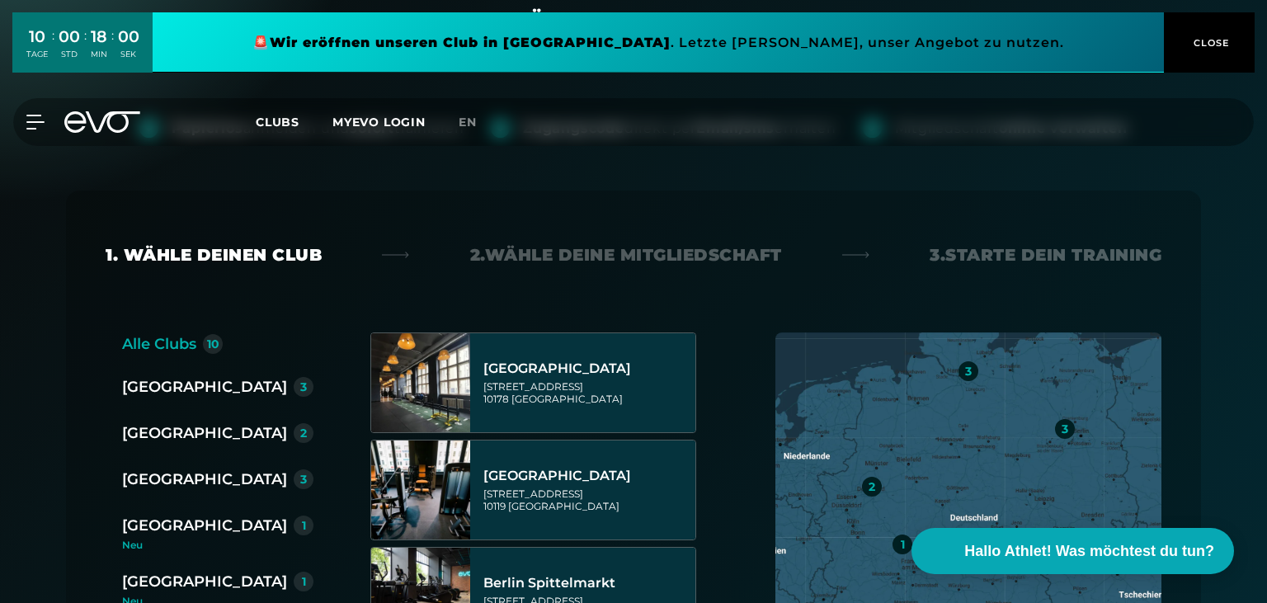
click at [300, 381] on div "3" at bounding box center [303, 387] width 7 height 12
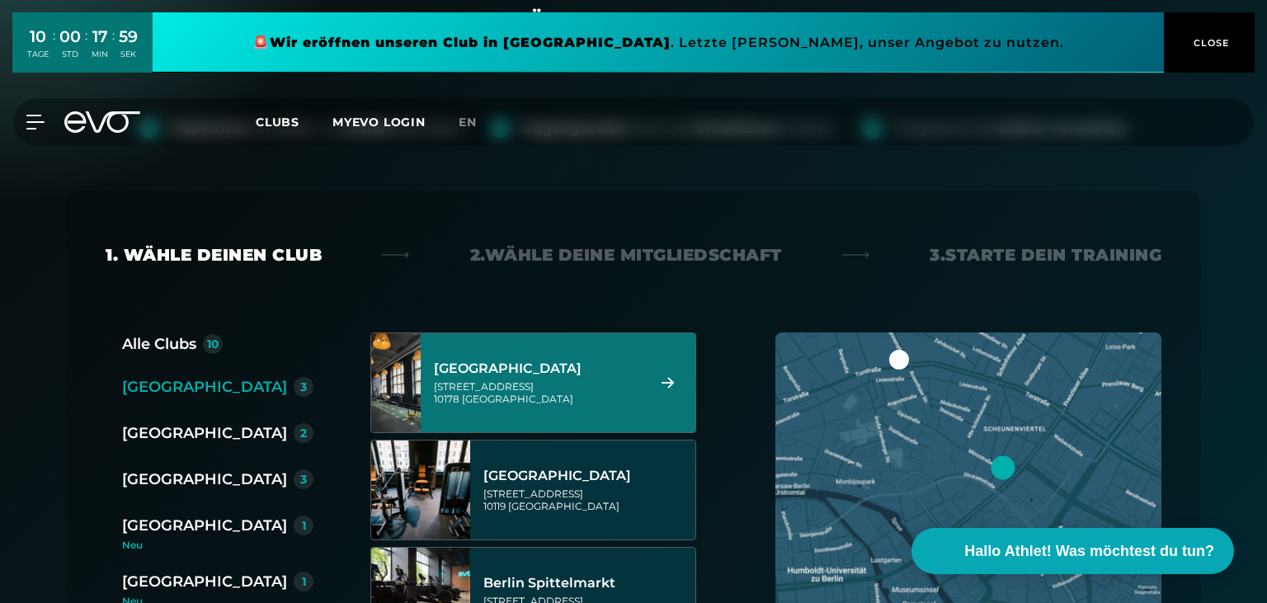
click at [530, 369] on div "Berlin Alexanderplatz" at bounding box center [537, 368] width 207 height 16
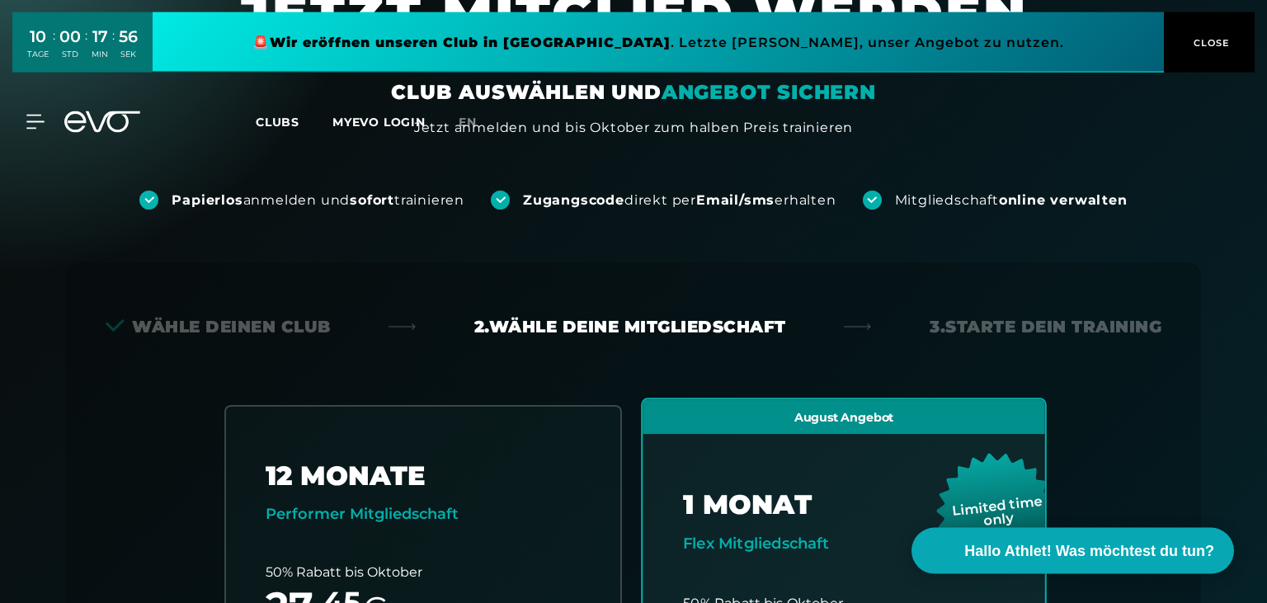
scroll to position [0, 0]
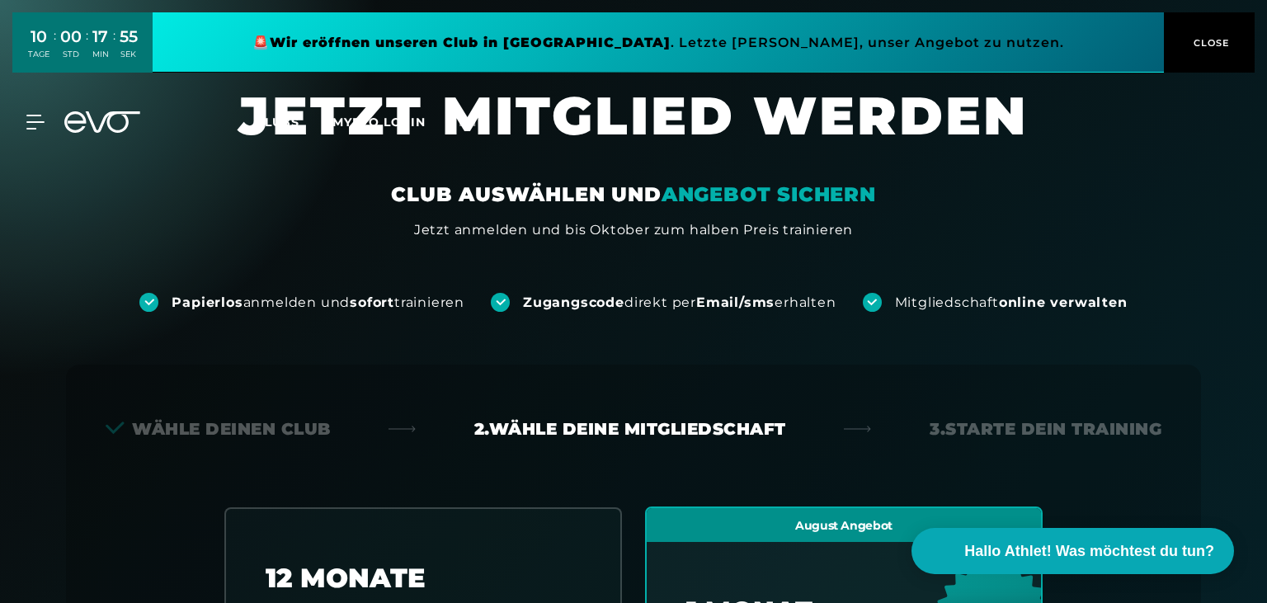
click at [255, 426] on div "Wähle deinen Club" at bounding box center [218, 428] width 225 height 23
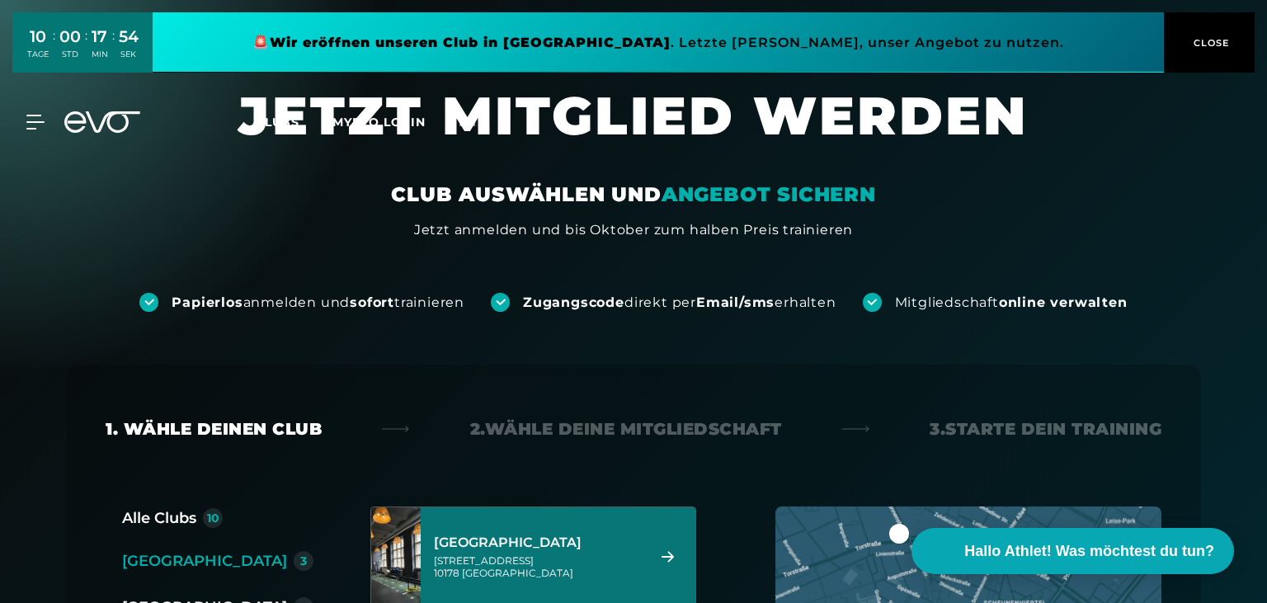
scroll to position [261, 0]
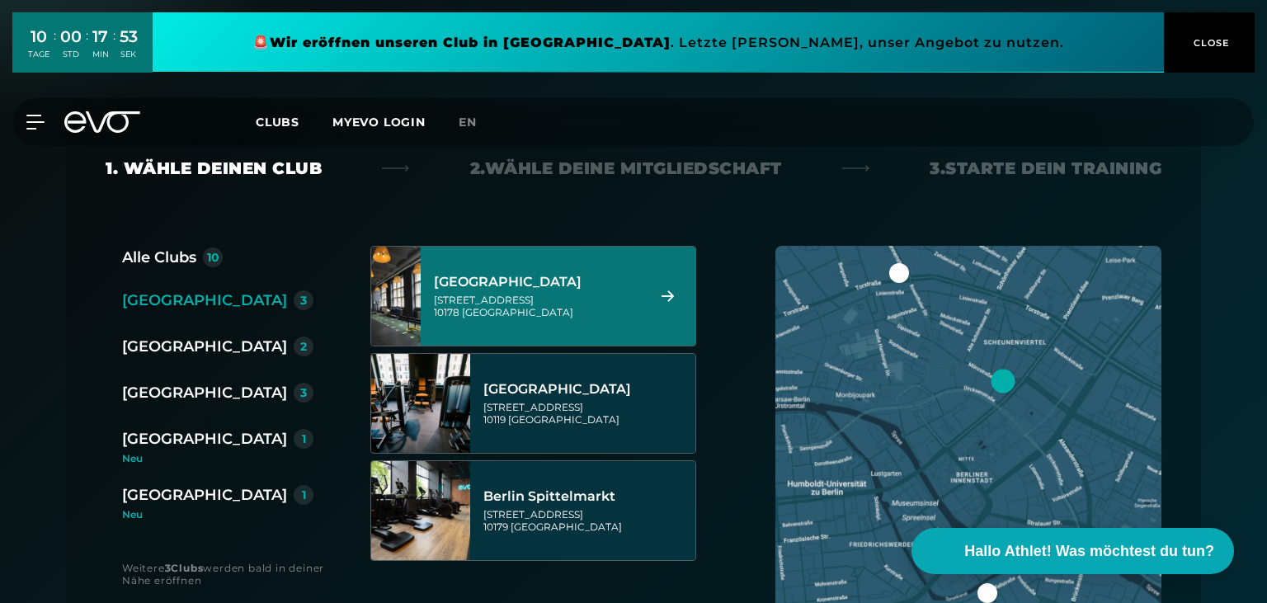
click at [191, 346] on div "[GEOGRAPHIC_DATA]" at bounding box center [204, 346] width 165 height 23
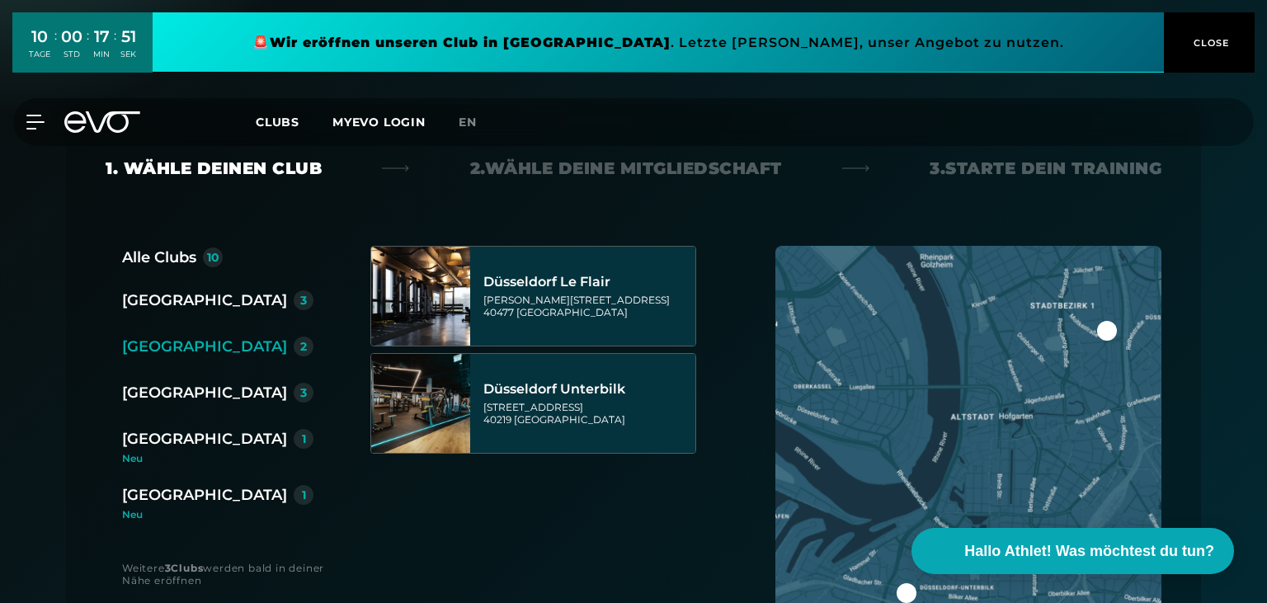
click at [173, 391] on div "[GEOGRAPHIC_DATA]" at bounding box center [204, 392] width 165 height 23
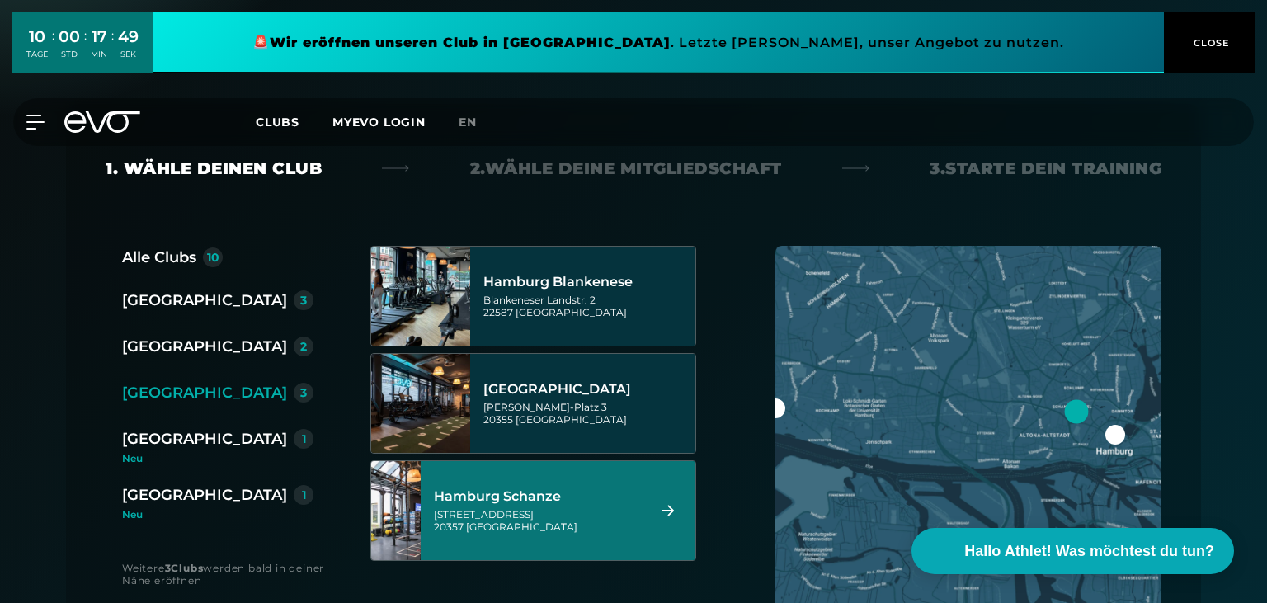
click at [565, 528] on div "Kampstraße 15 20357 Hamburg" at bounding box center [537, 520] width 207 height 25
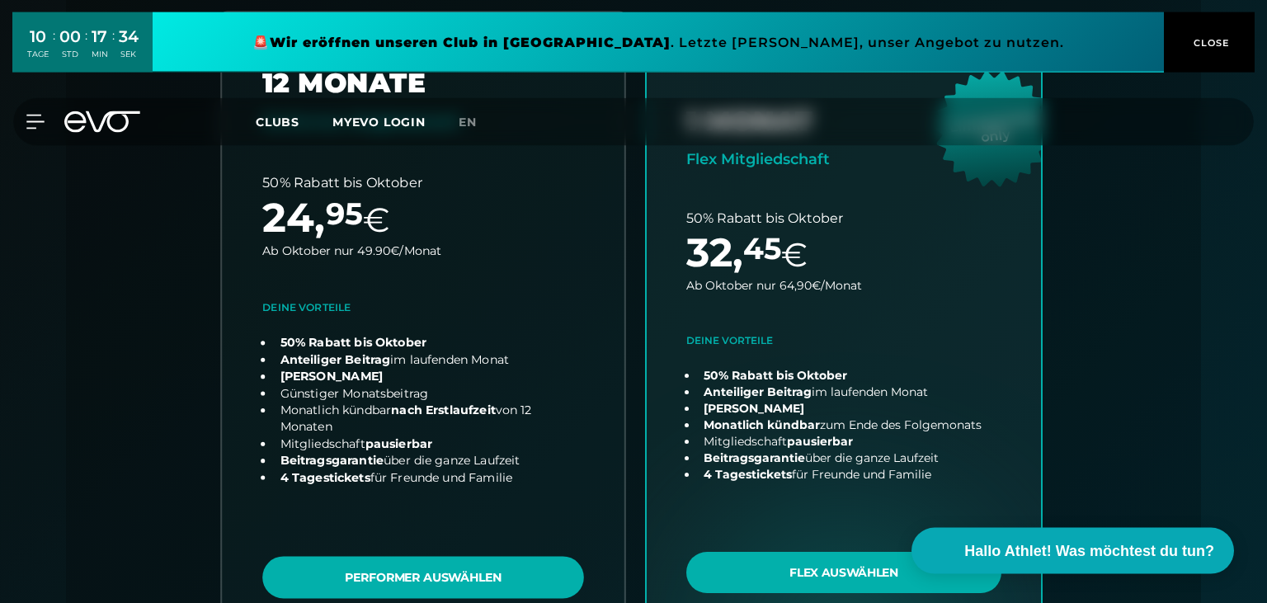
scroll to position [363, 0]
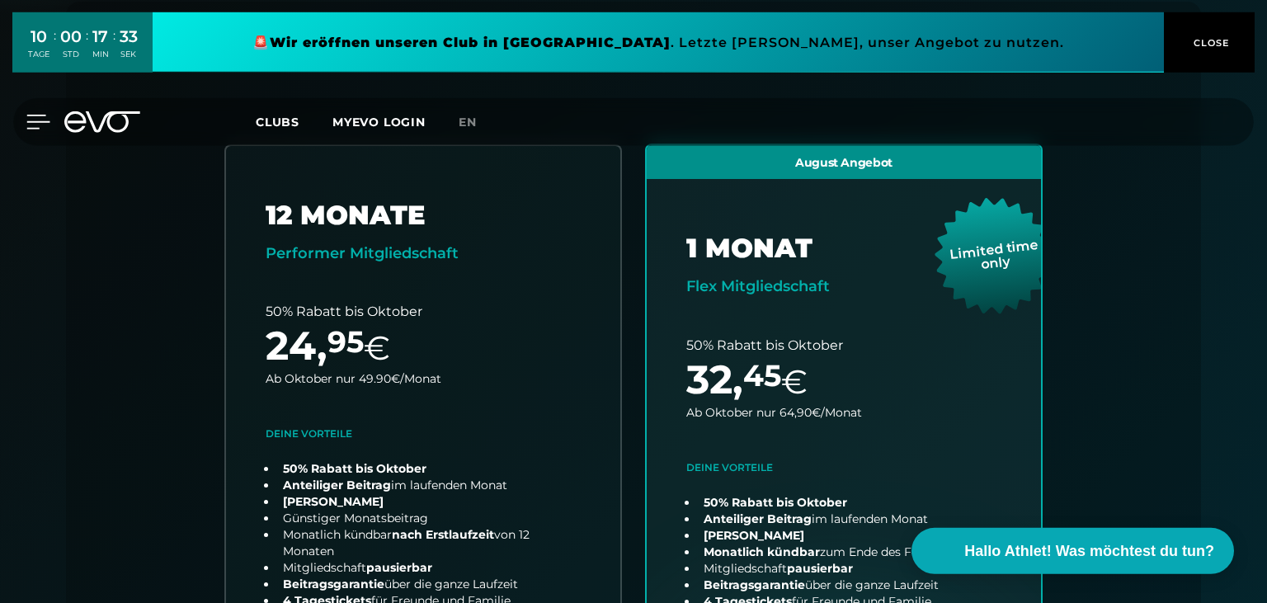
click at [17, 116] on div at bounding box center [25, 122] width 49 height 15
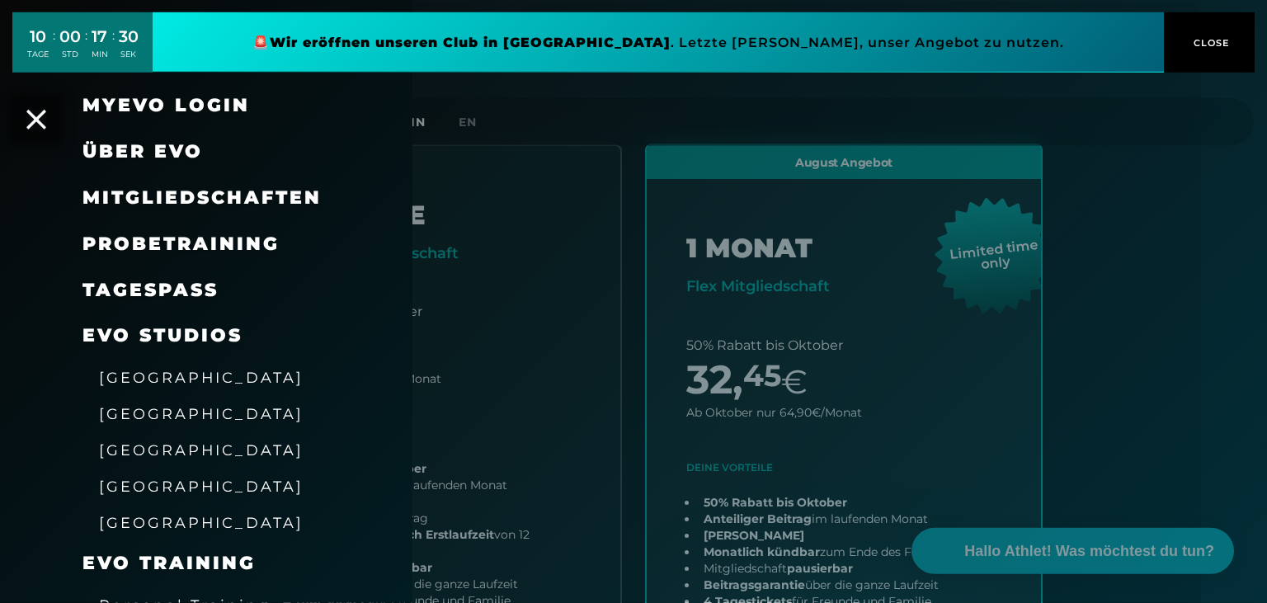
click at [503, 247] on div at bounding box center [633, 301] width 1267 height 603
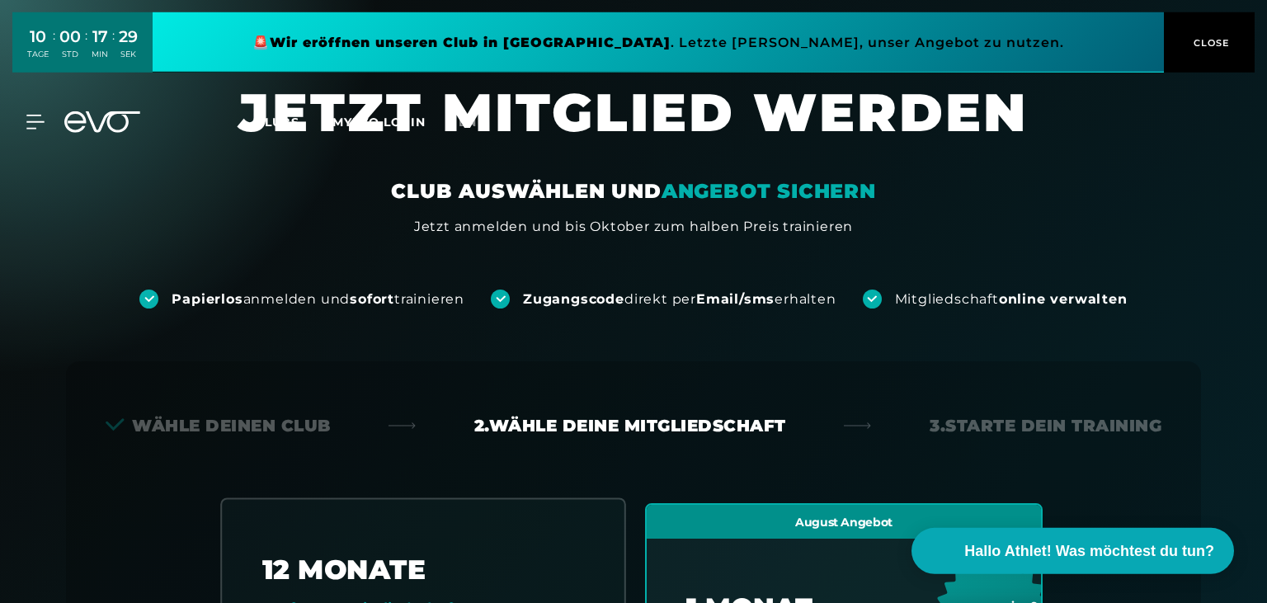
scroll to position [0, 0]
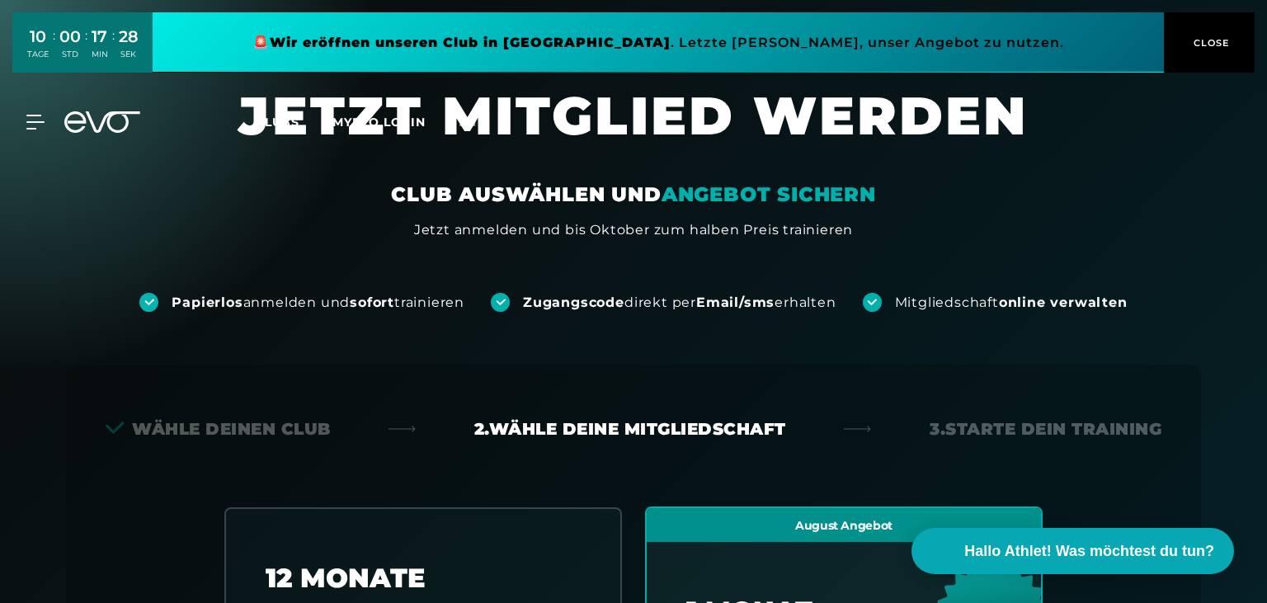
click at [290, 429] on div "Wähle deinen Club" at bounding box center [218, 428] width 225 height 23
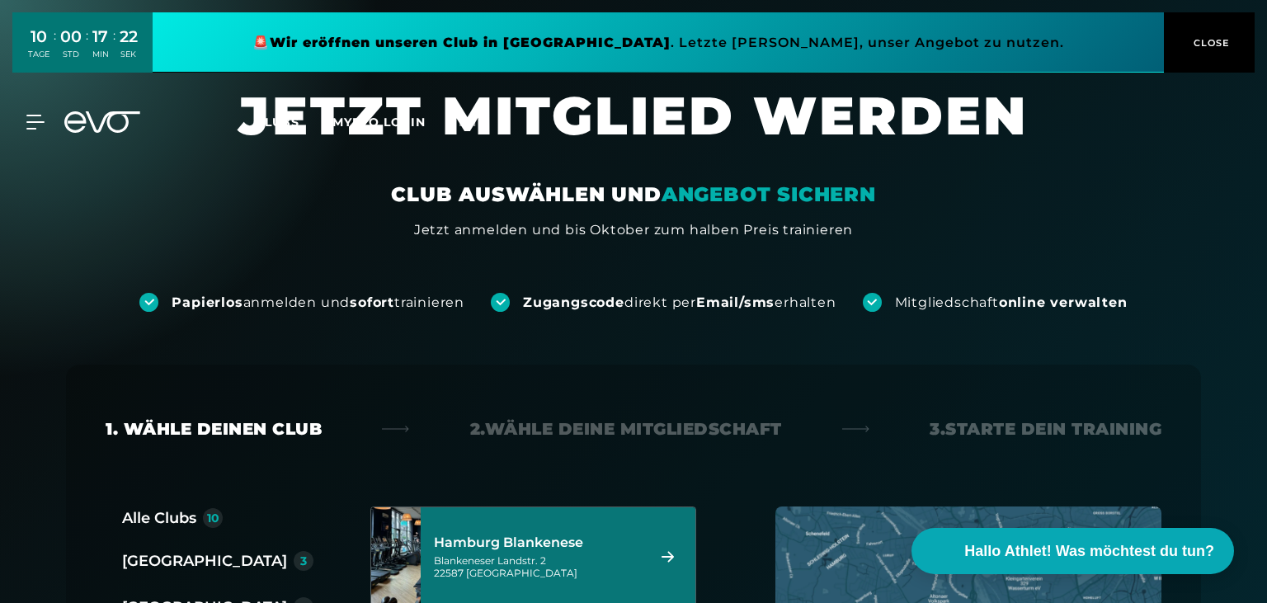
click at [85, 123] on icon at bounding box center [74, 121] width 21 height 21
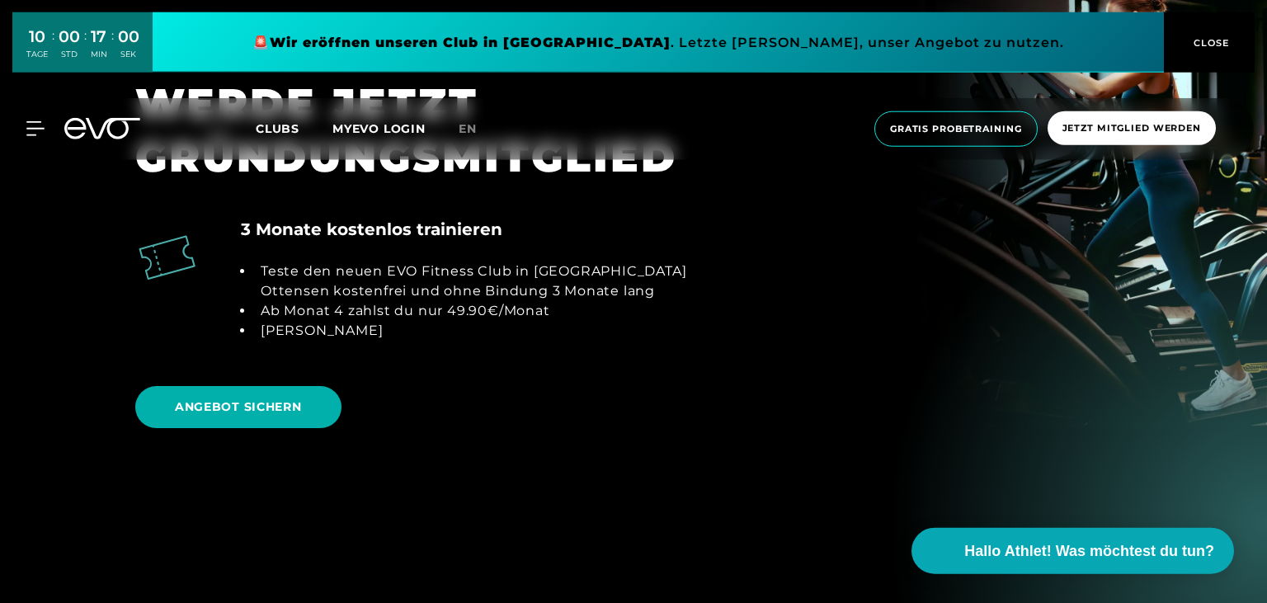
scroll to position [1916, 0]
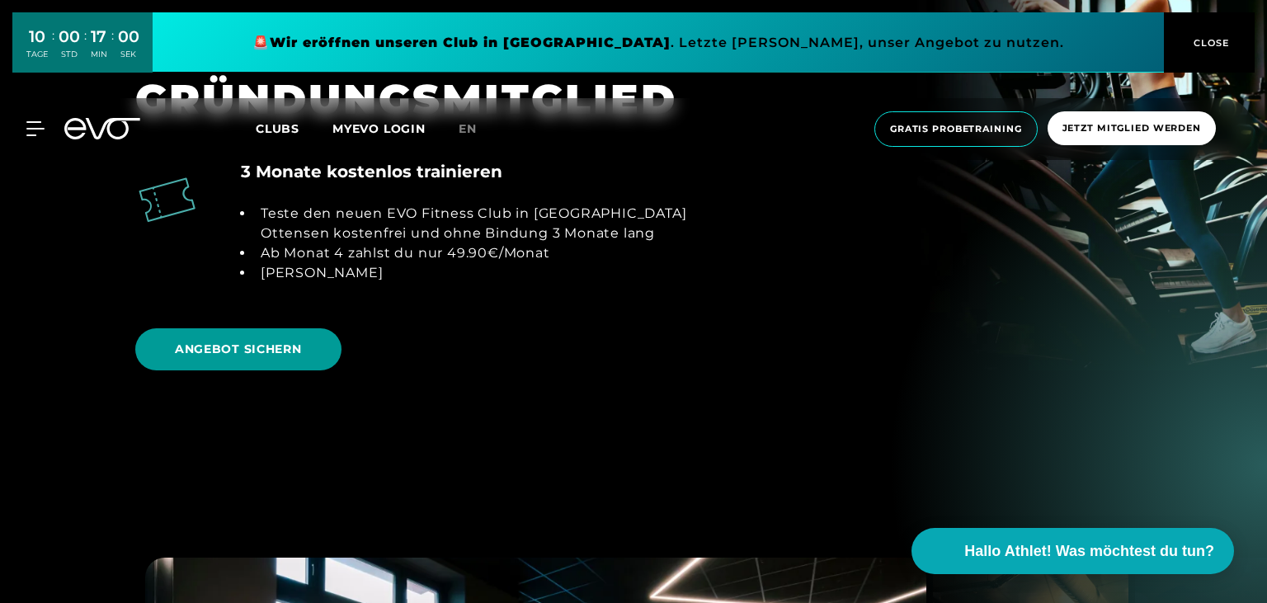
click at [313, 358] on link "ANGEBOT SICHERN" at bounding box center [238, 349] width 206 height 42
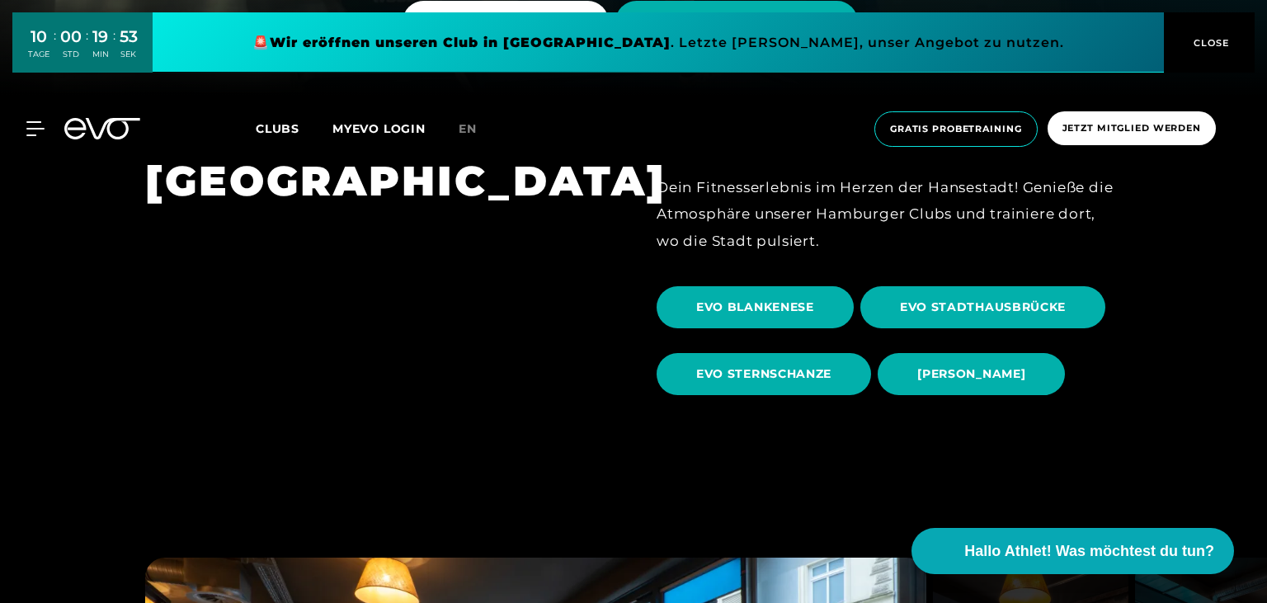
scroll to position [435, 0]
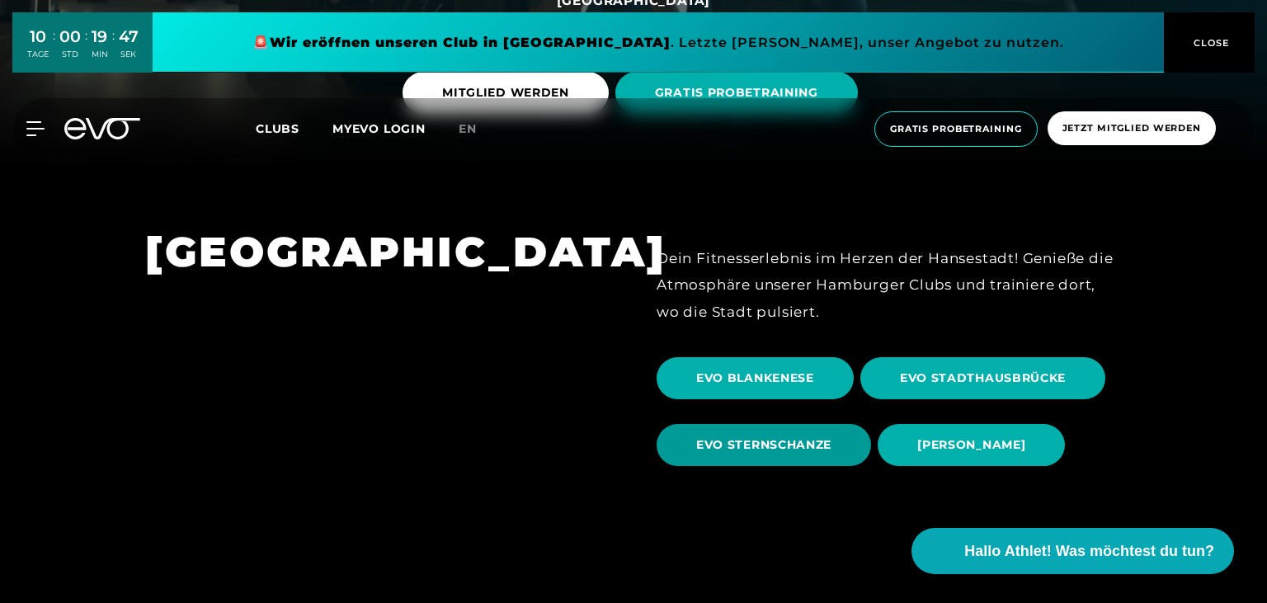
click at [802, 452] on span "EVO STERNSCHANZE" at bounding box center [763, 444] width 135 height 17
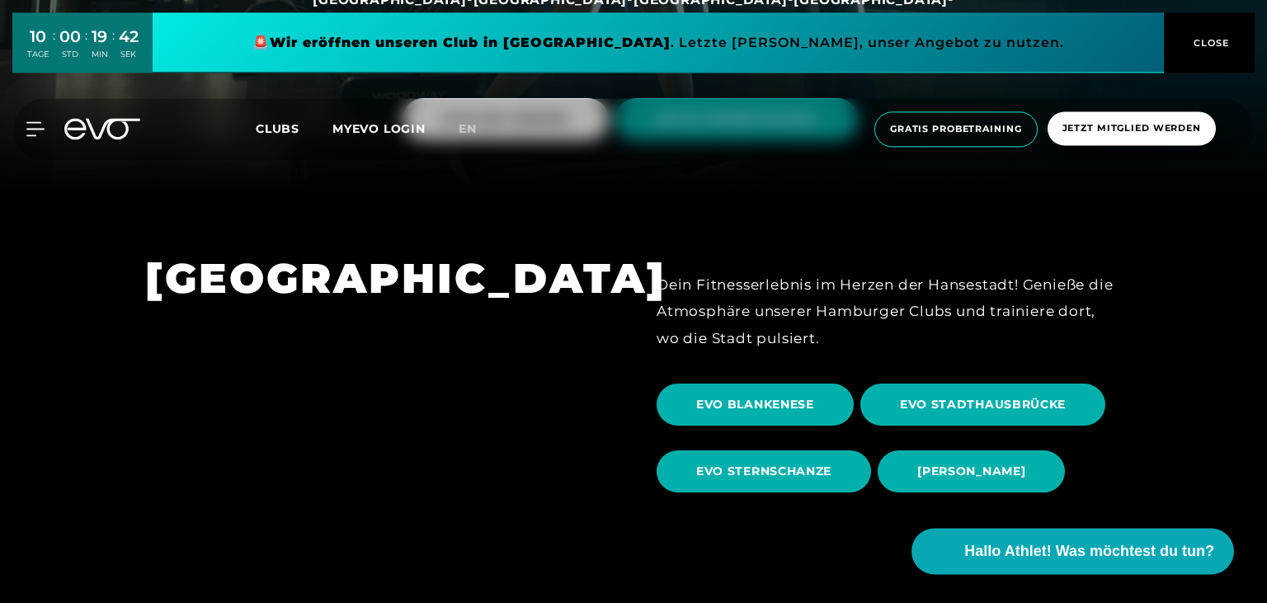
scroll to position [435, 0]
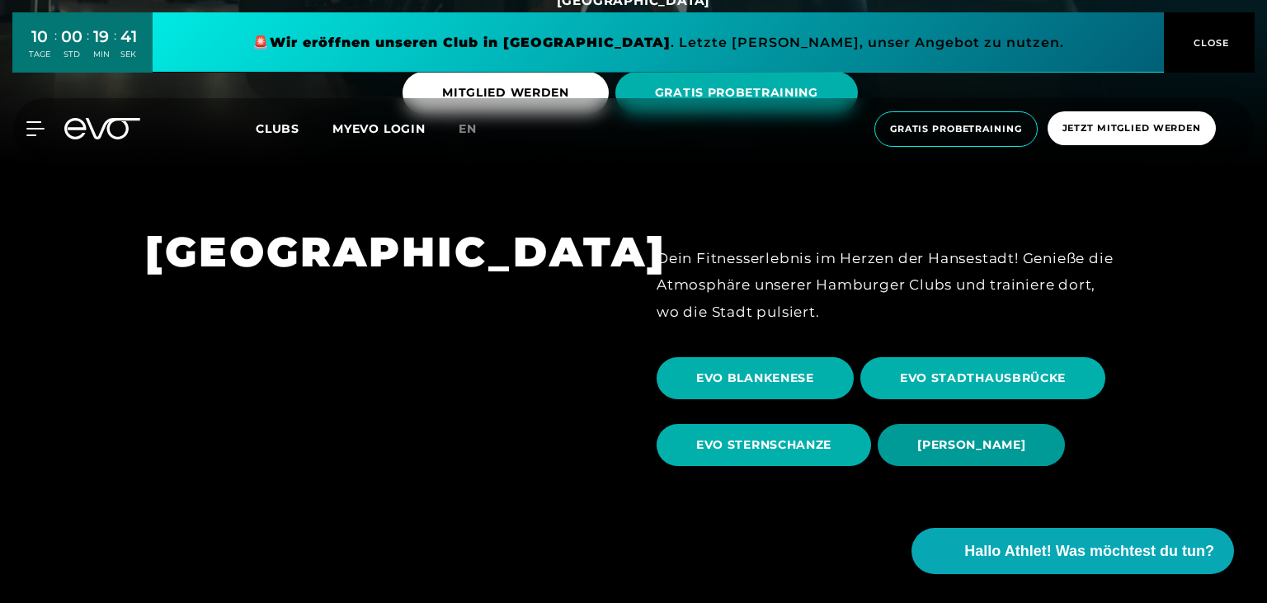
click at [935, 437] on span "[PERSON_NAME]" at bounding box center [971, 444] width 108 height 17
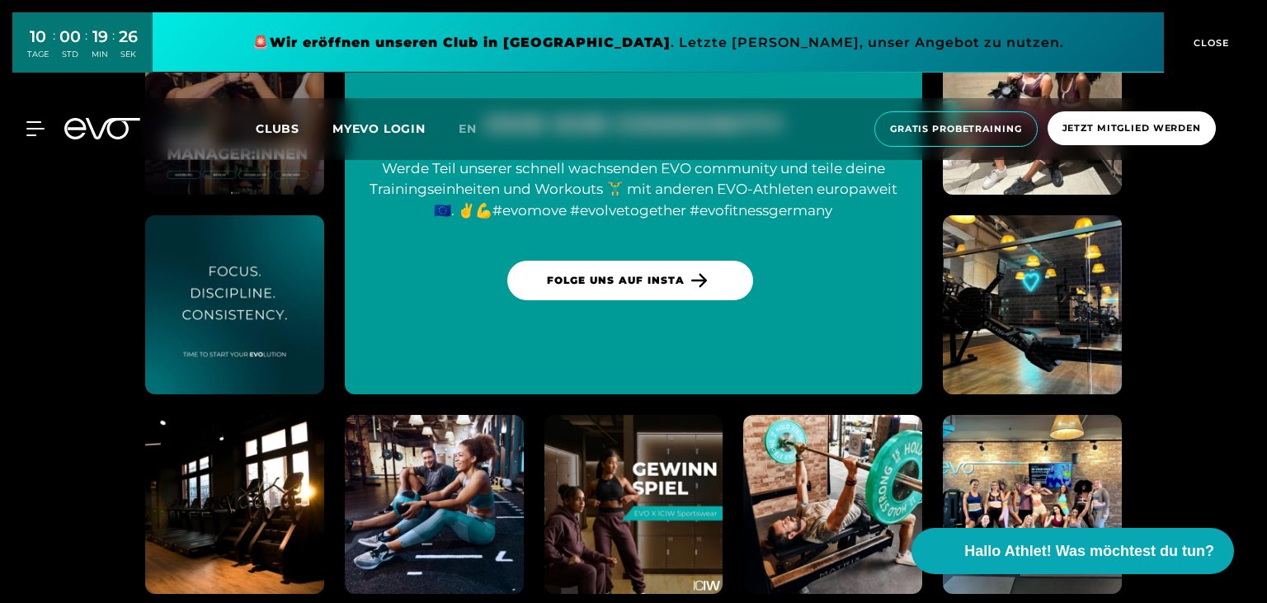
scroll to position [6433, 0]
